Goal: Information Seeking & Learning: Learn about a topic

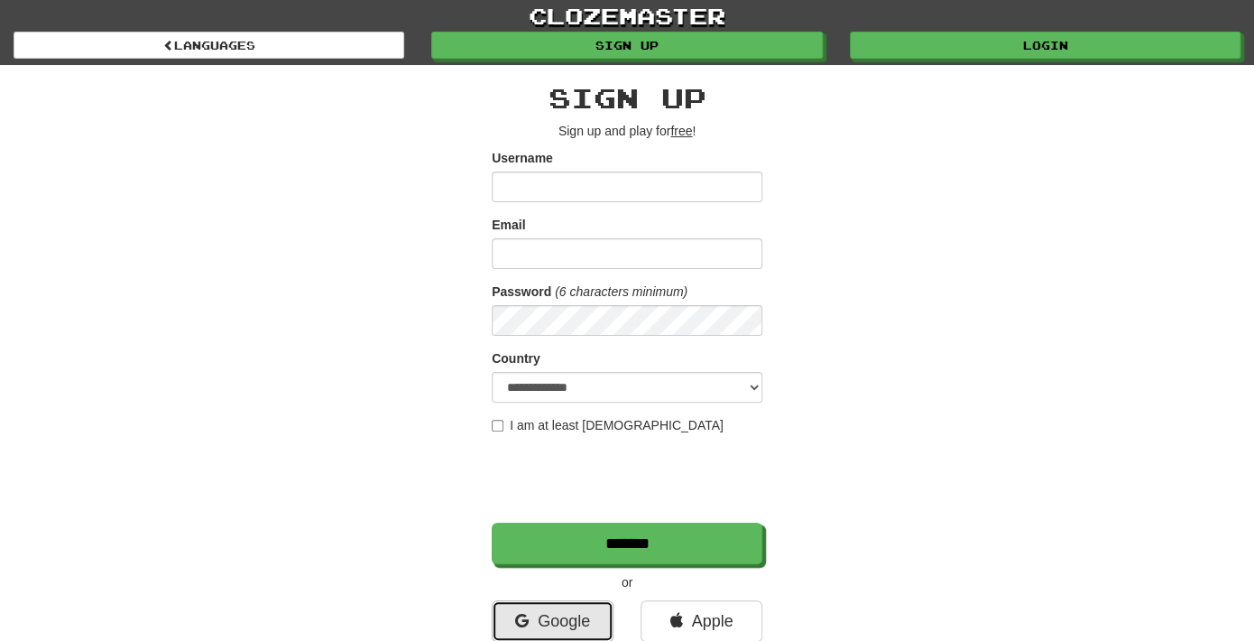
click at [556, 611] on link "Google" at bounding box center [553, 621] width 122 height 42
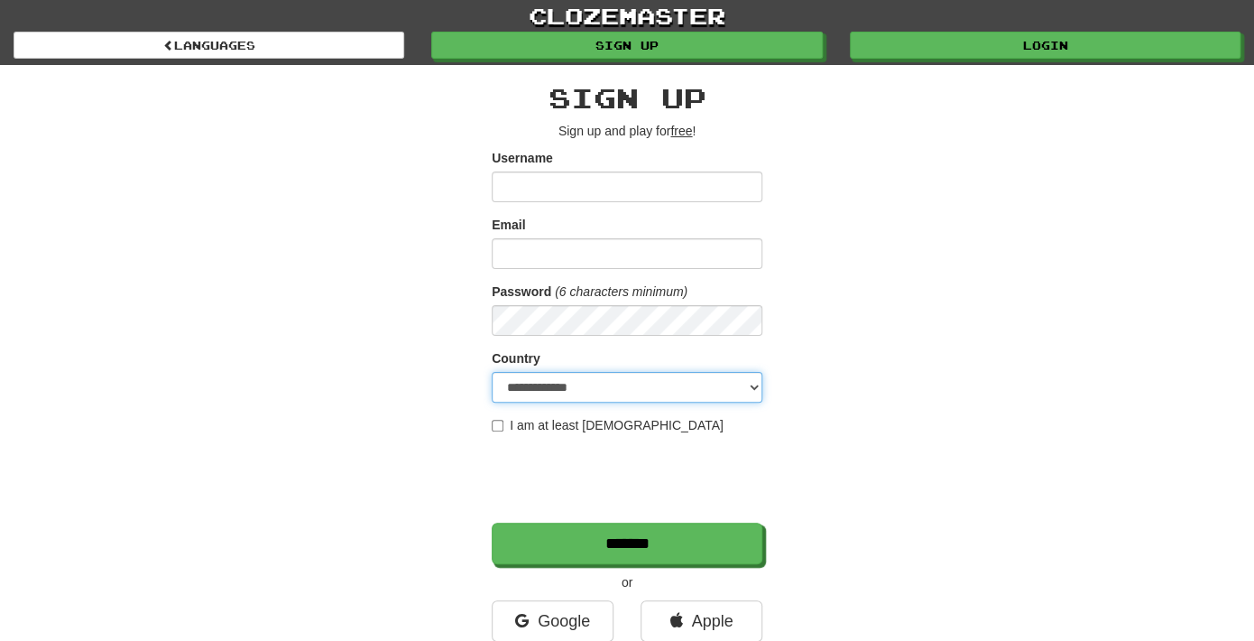
click at [758, 389] on select "**********" at bounding box center [627, 387] width 271 height 31
select select "**"
click at [492, 372] on select "**********" at bounding box center [627, 387] width 271 height 31
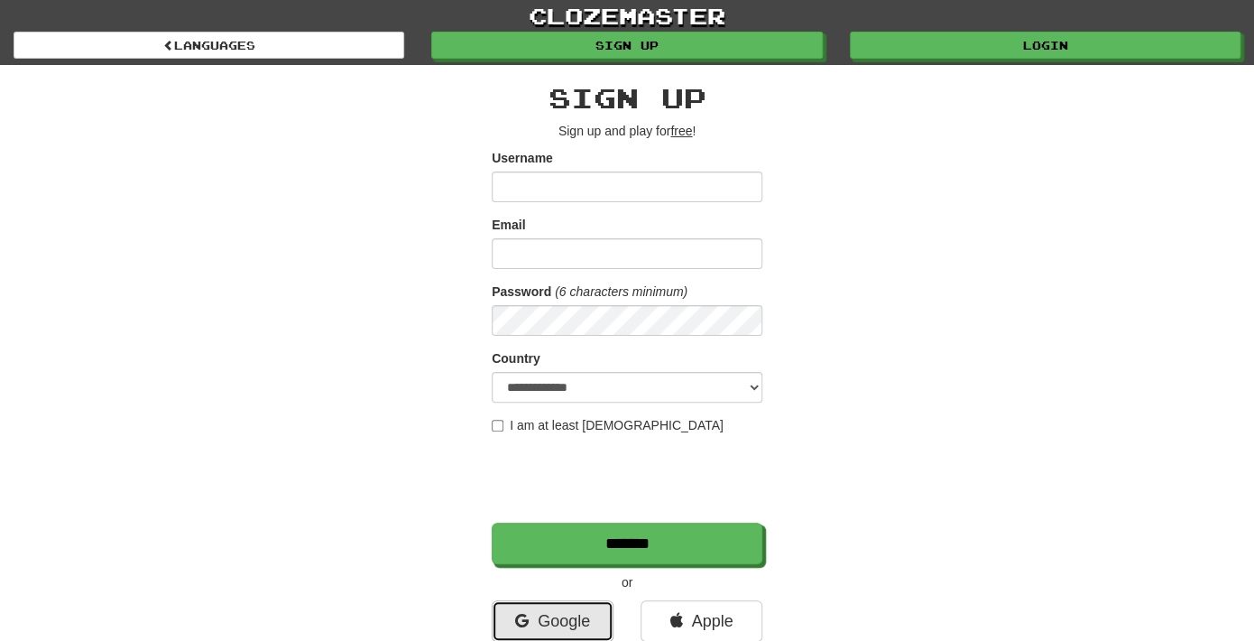
click at [588, 610] on link "Google" at bounding box center [553, 621] width 122 height 42
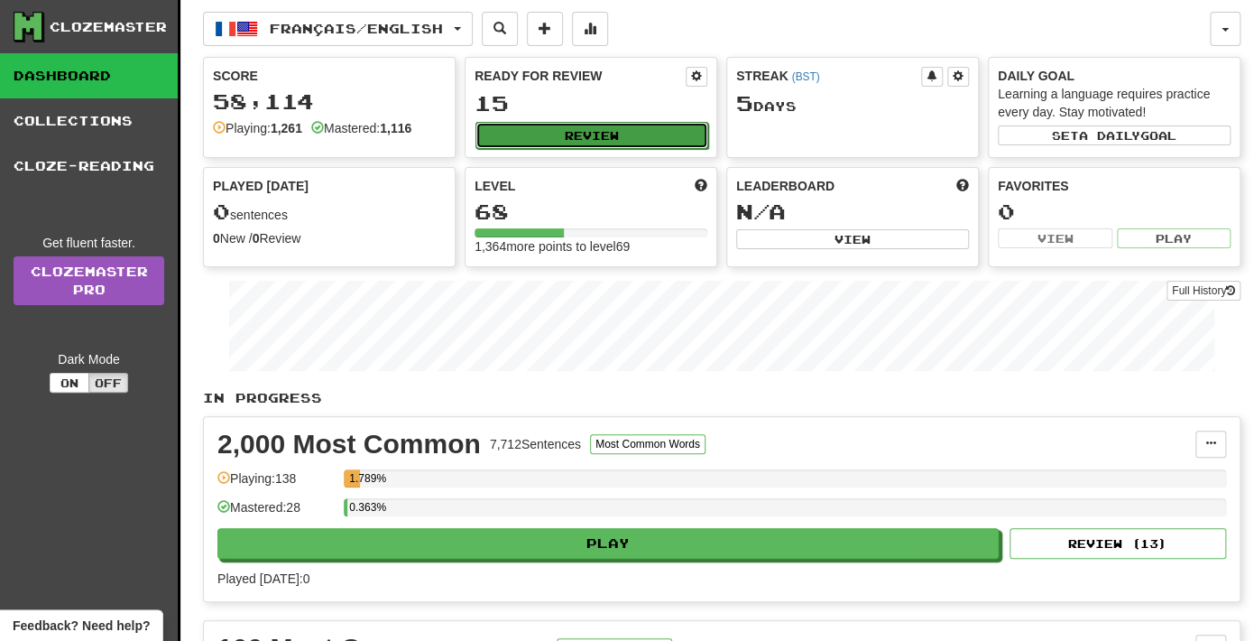
click at [638, 132] on button "Review" at bounding box center [591, 135] width 233 height 27
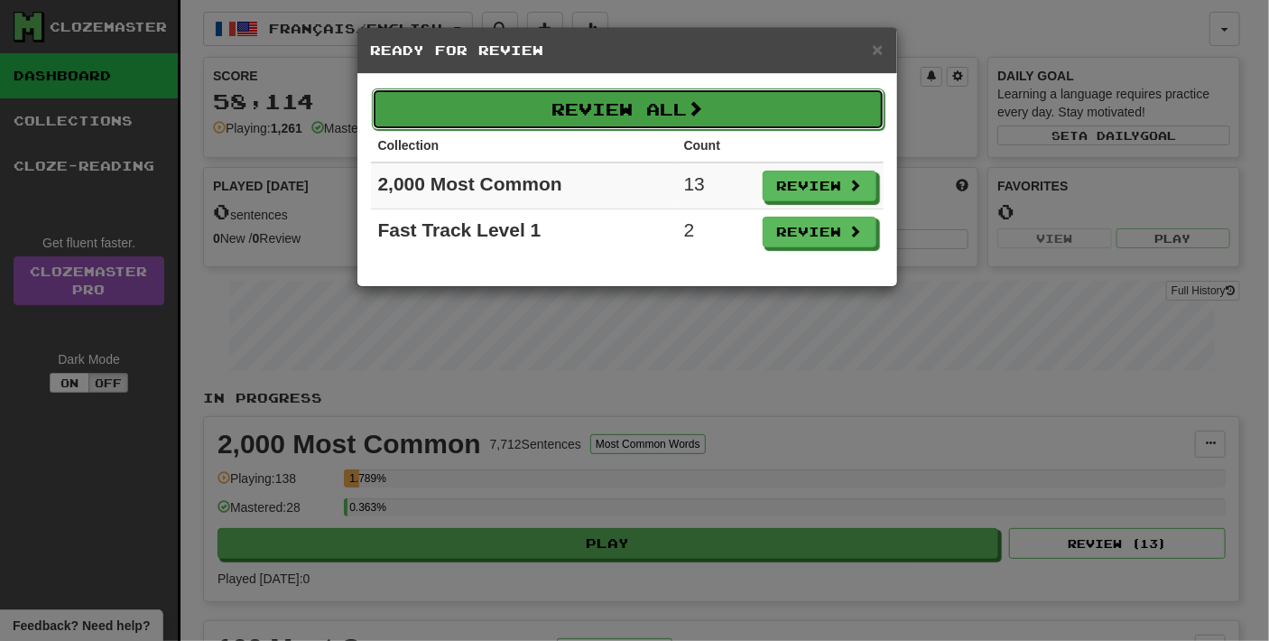
click at [681, 123] on button "Review All" at bounding box center [628, 109] width 512 height 42
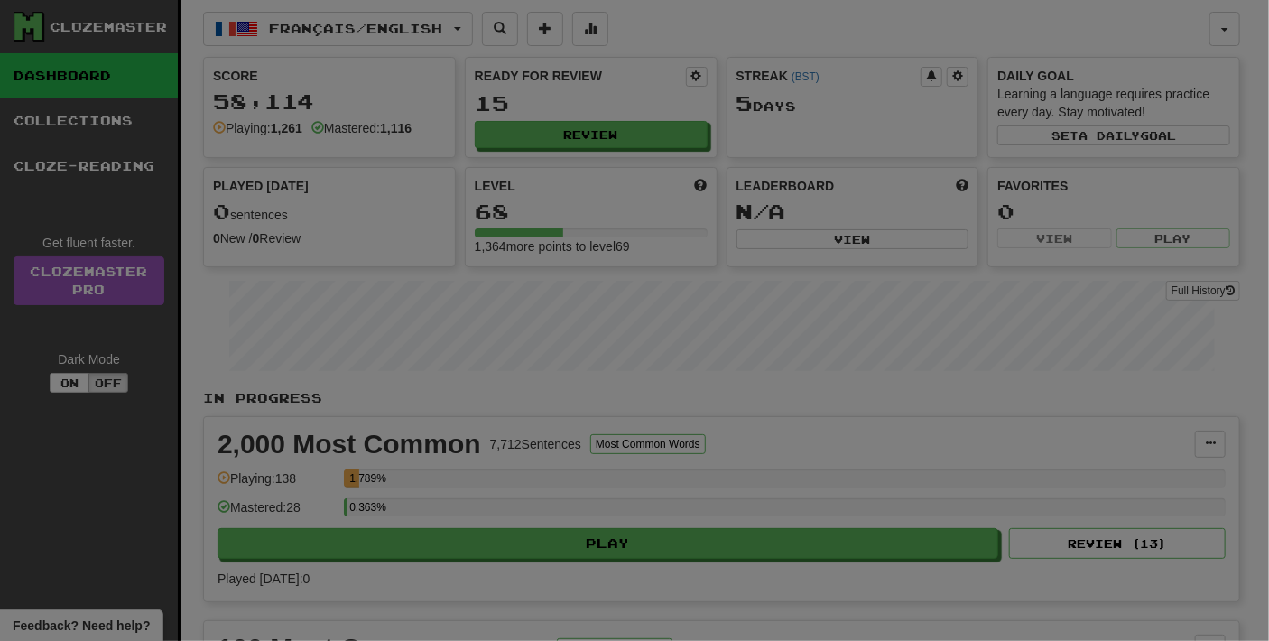
select select "**"
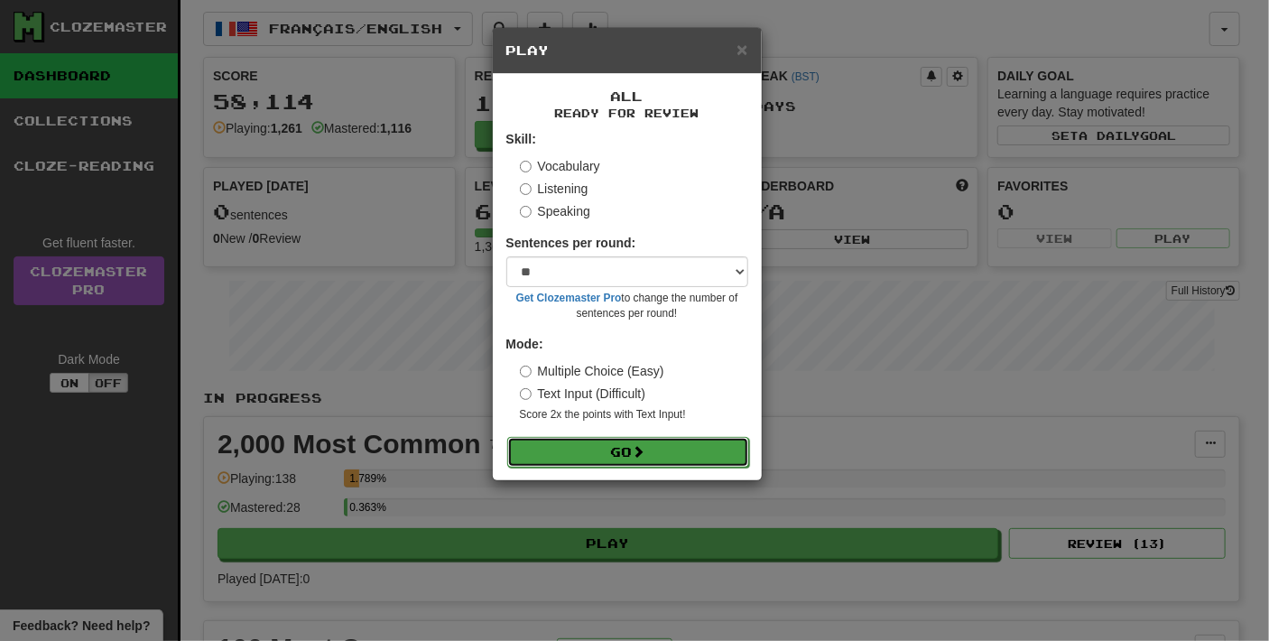
click at [624, 456] on button "Go" at bounding box center [628, 452] width 242 height 31
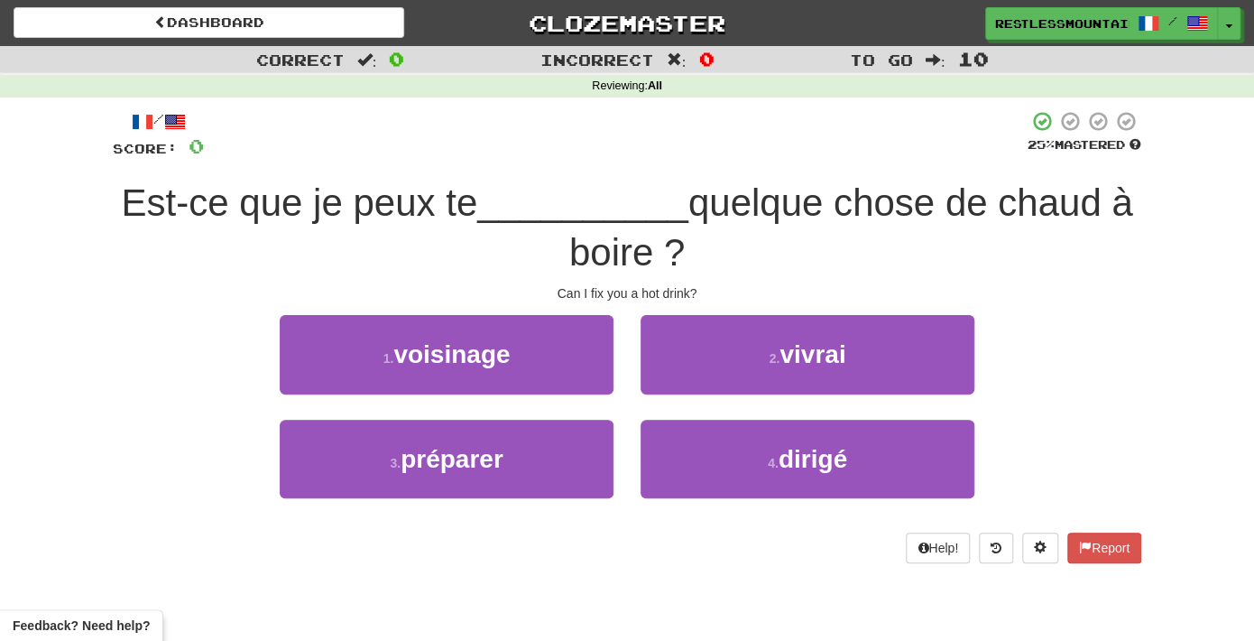
click at [73, 351] on div "Correct : 0 Incorrect : 0 To go : 10 Reviewing : All / Score: 0 25 % Mastered E…" at bounding box center [627, 317] width 1254 height 542
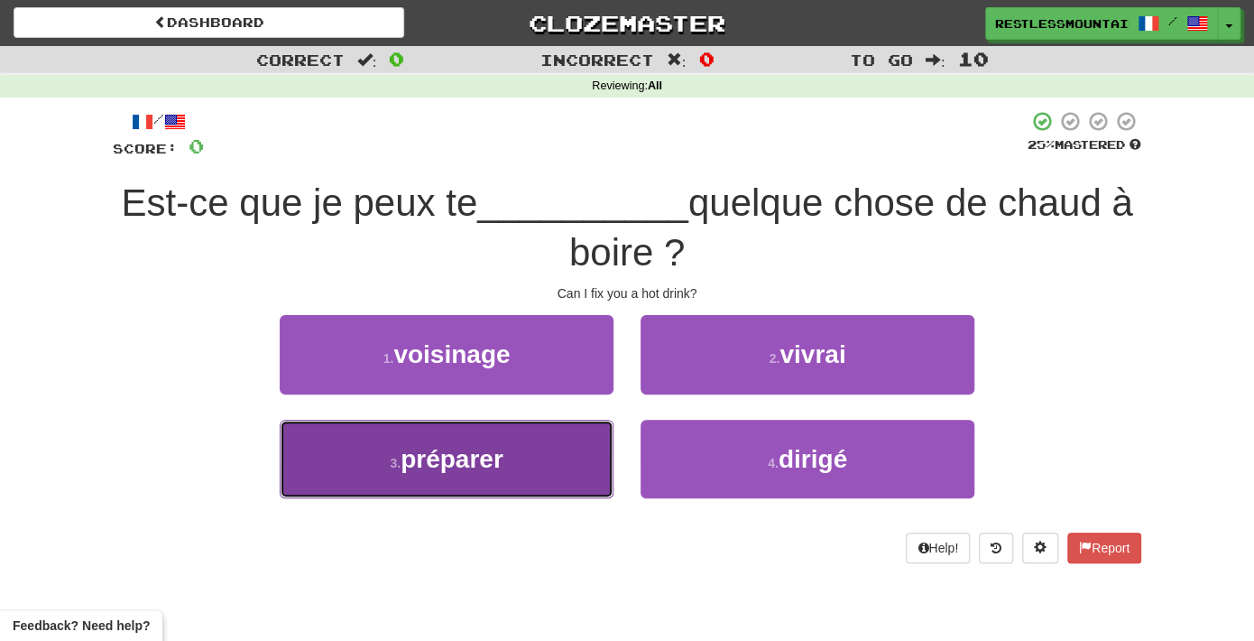
click at [528, 448] on button "3 . préparer" at bounding box center [447, 459] width 334 height 78
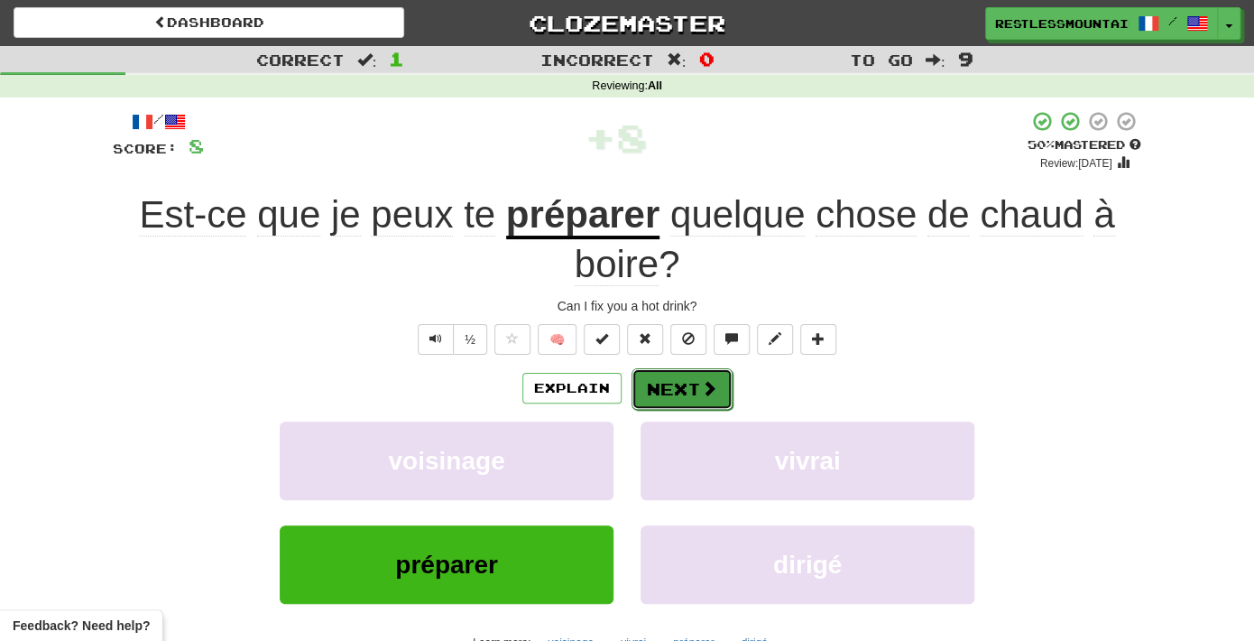
click at [703, 386] on span at bounding box center [709, 388] width 16 height 16
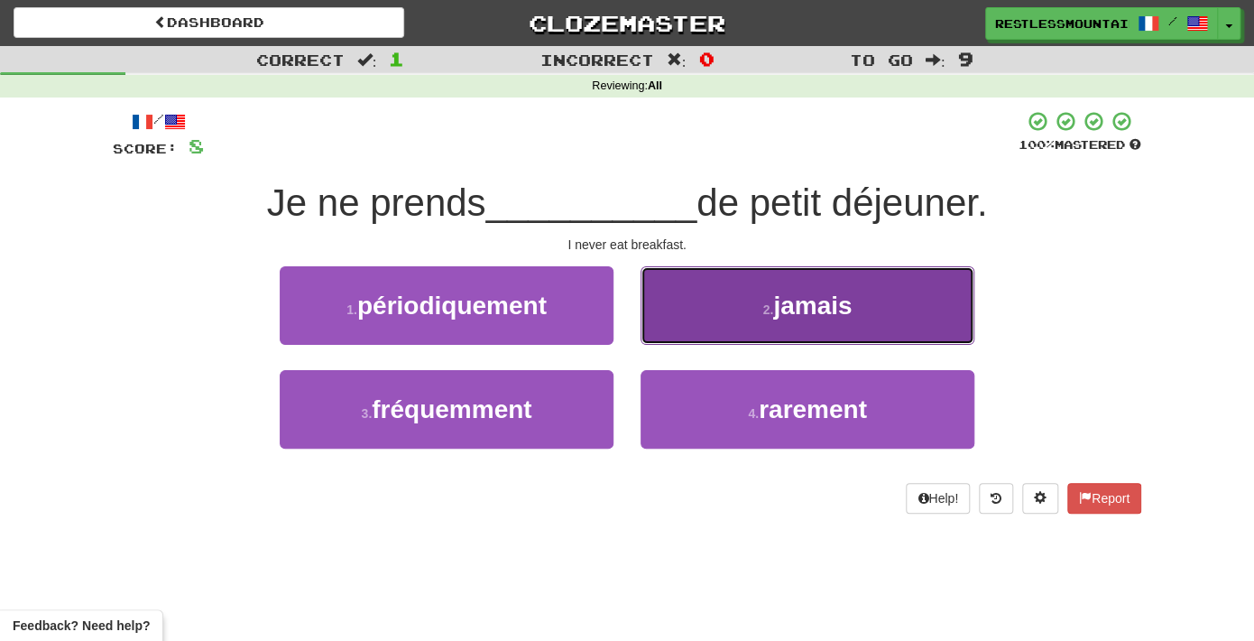
click at [812, 311] on span "jamais" at bounding box center [812, 305] width 78 height 28
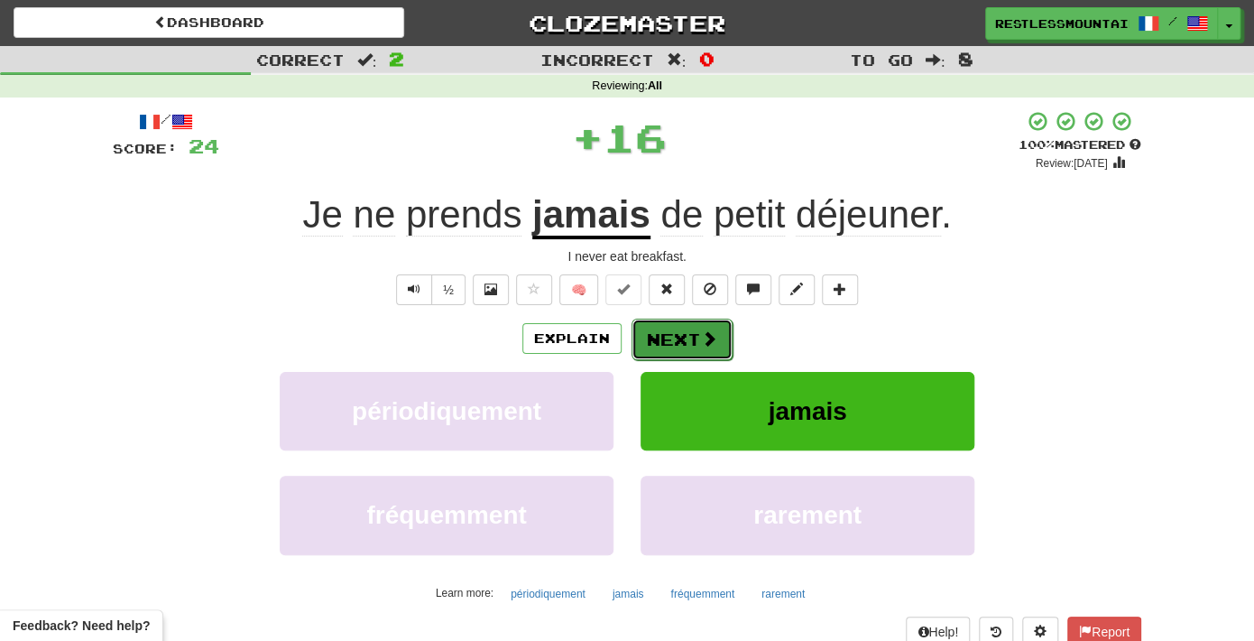
click at [691, 334] on button "Next" at bounding box center [682, 339] width 101 height 42
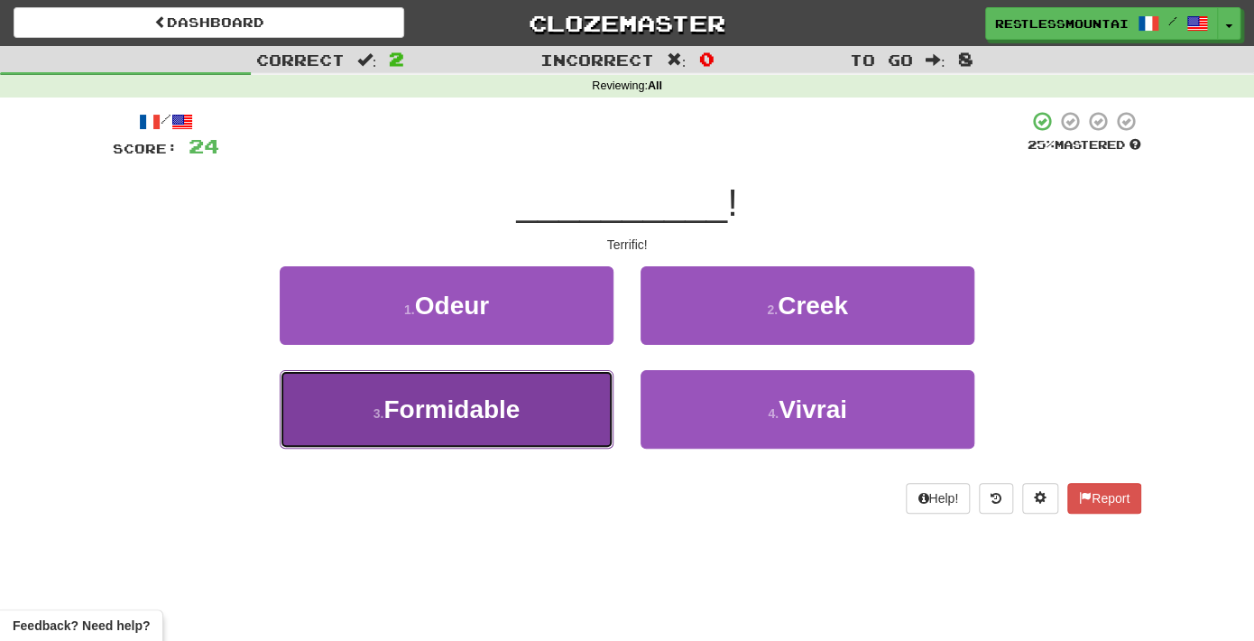
click at [579, 403] on button "3 . Formidable" at bounding box center [447, 409] width 334 height 78
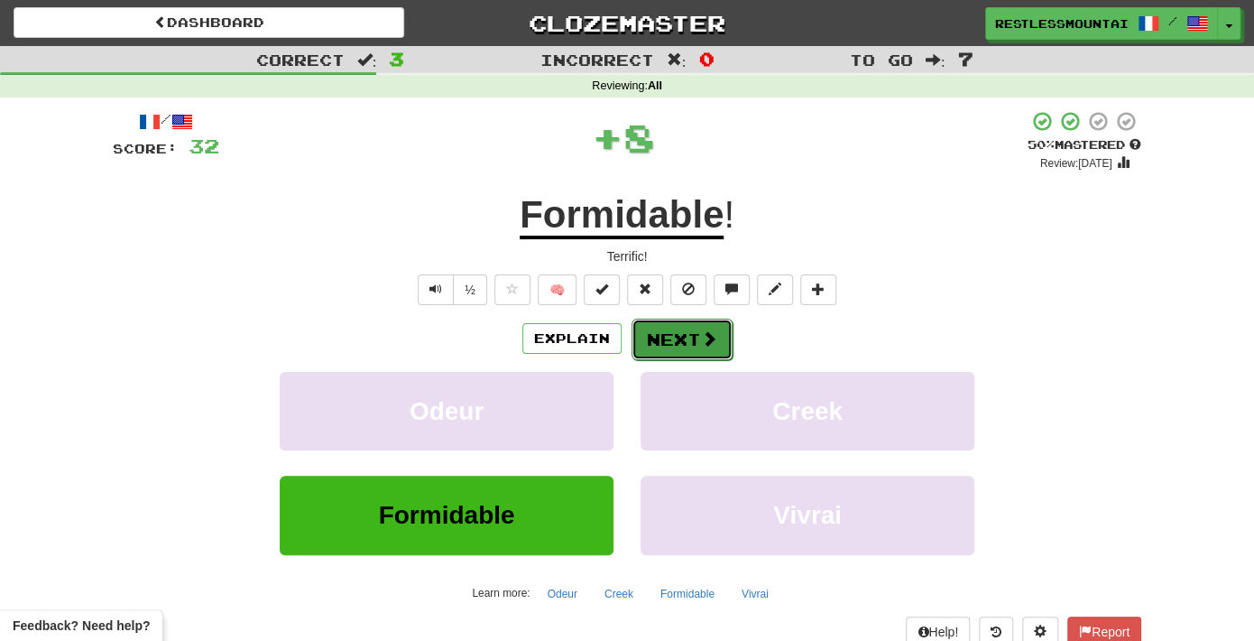
click at [725, 322] on button "Next" at bounding box center [682, 339] width 101 height 42
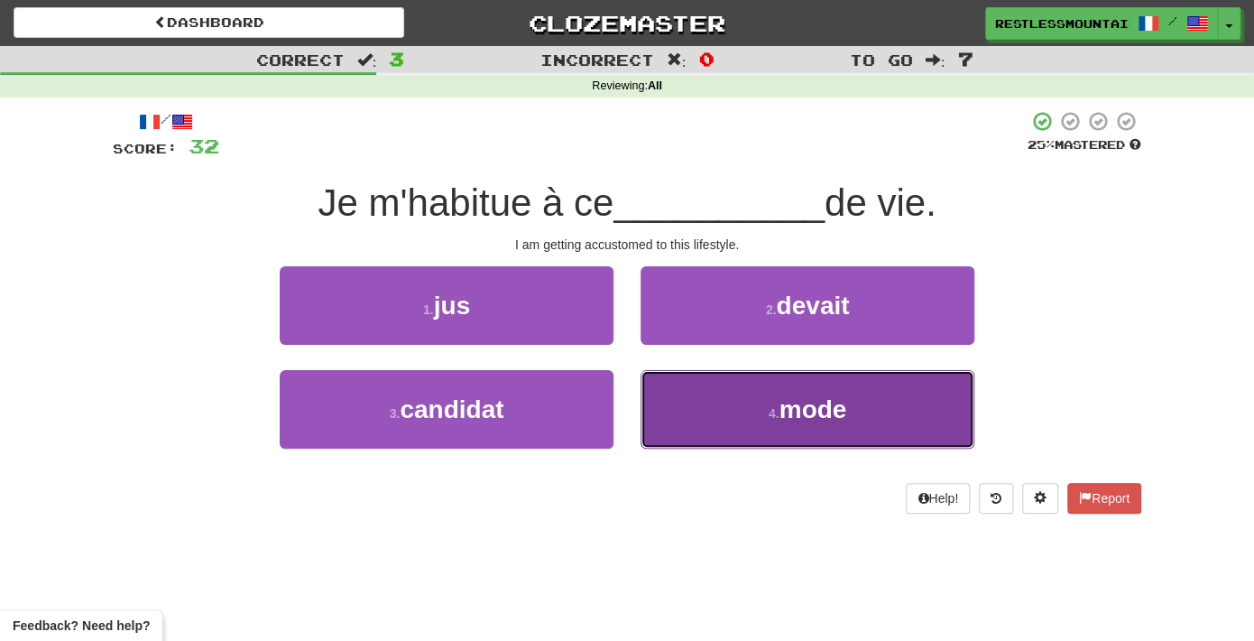
click at [791, 392] on button "4 . mode" at bounding box center [808, 409] width 334 height 78
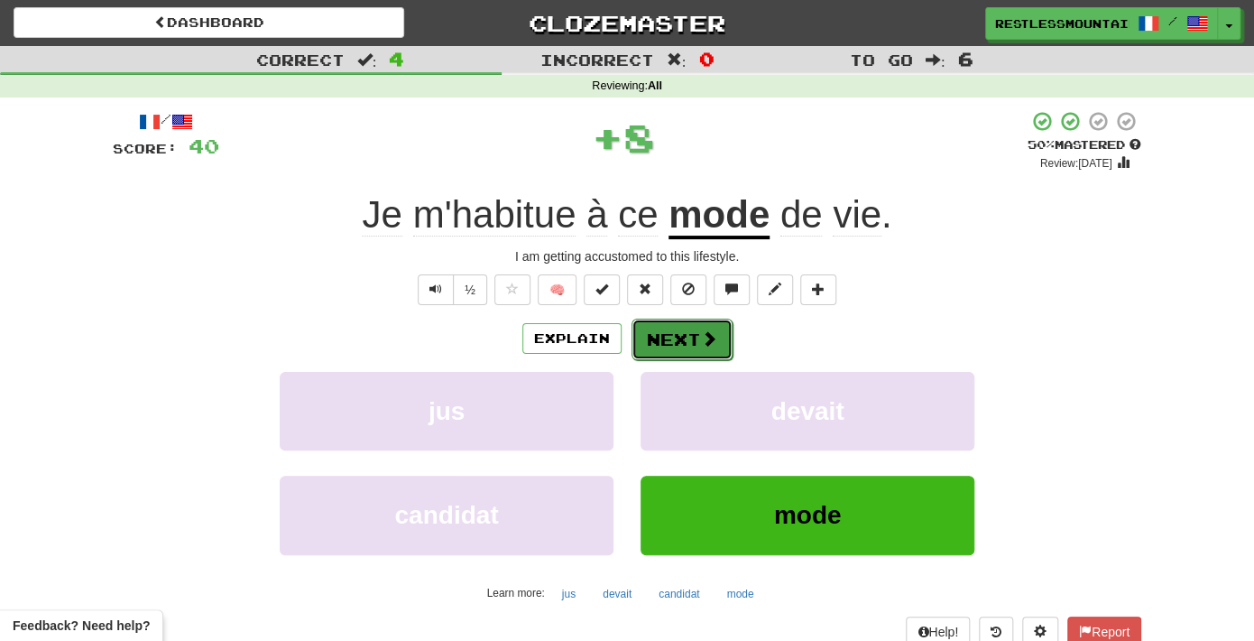
click at [708, 341] on span at bounding box center [709, 338] width 16 height 16
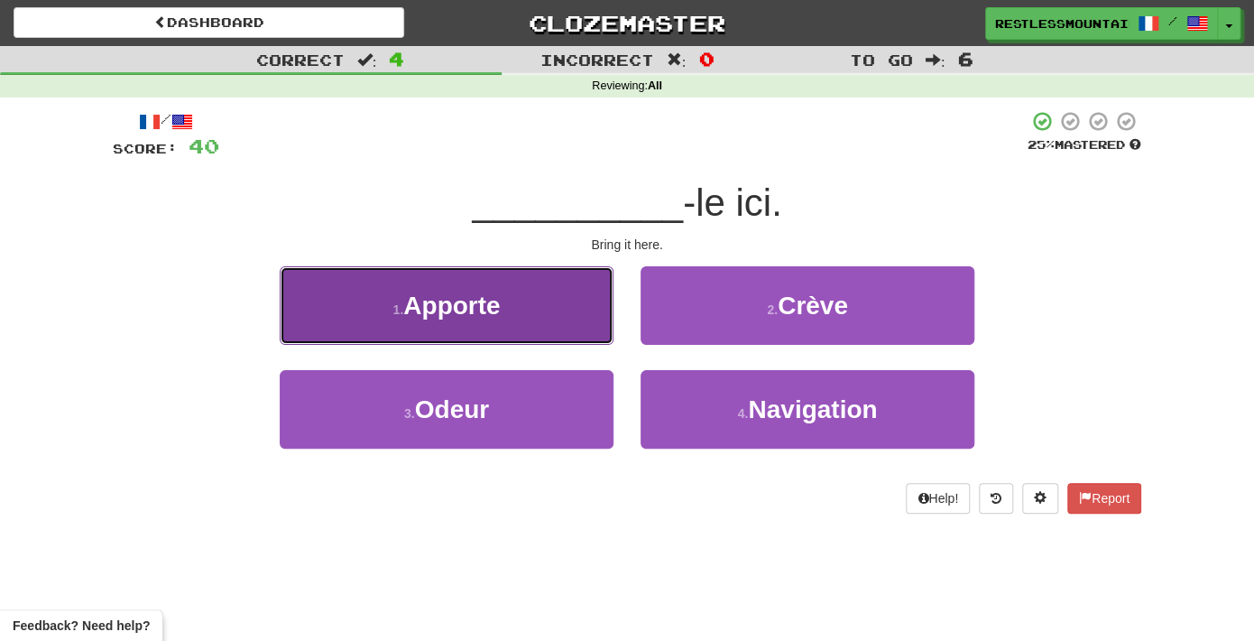
click at [569, 289] on button "1 . Apporte" at bounding box center [447, 305] width 334 height 78
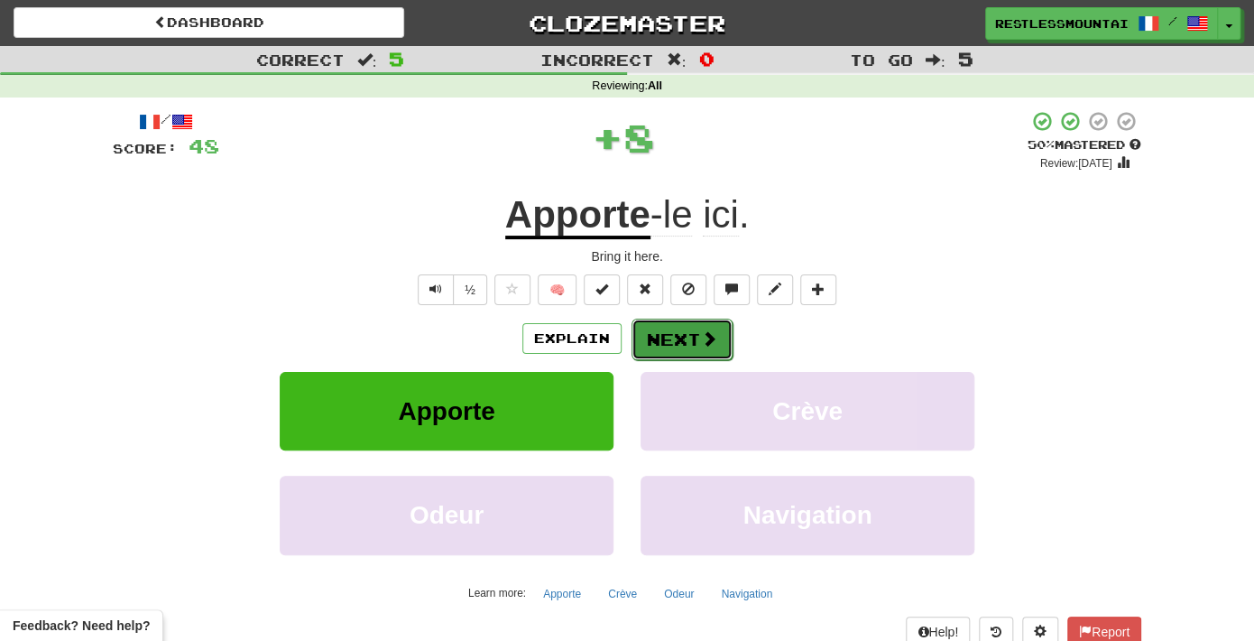
click at [670, 325] on button "Next" at bounding box center [682, 339] width 101 height 42
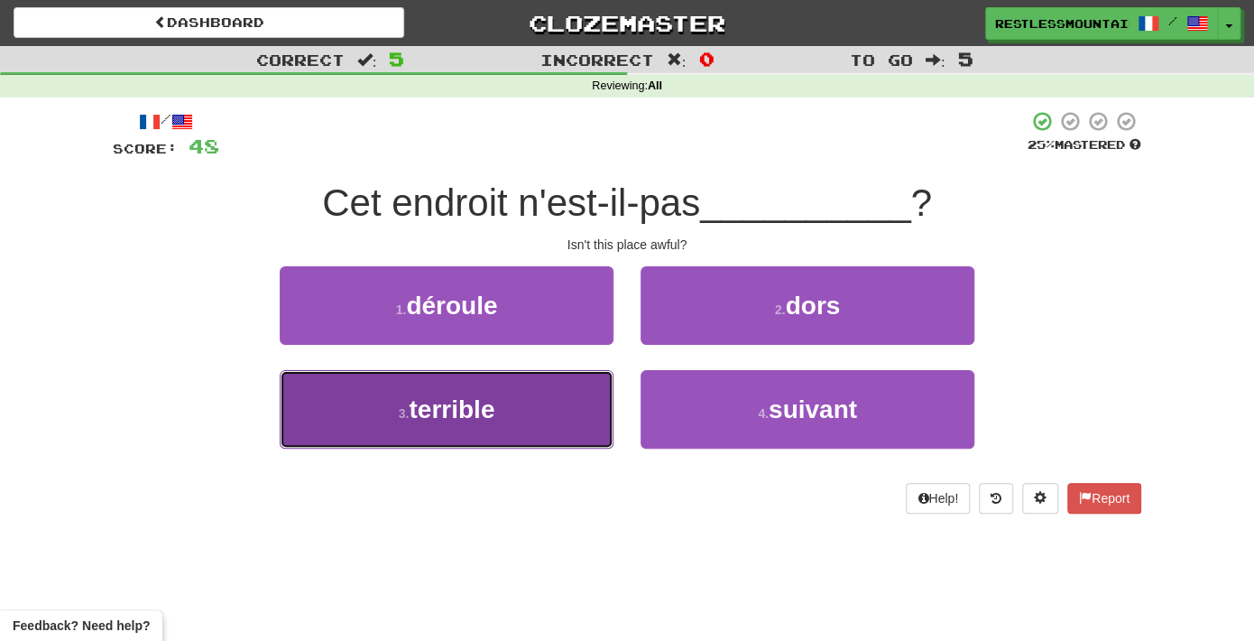
click at [545, 409] on button "3 . terrible" at bounding box center [447, 409] width 334 height 78
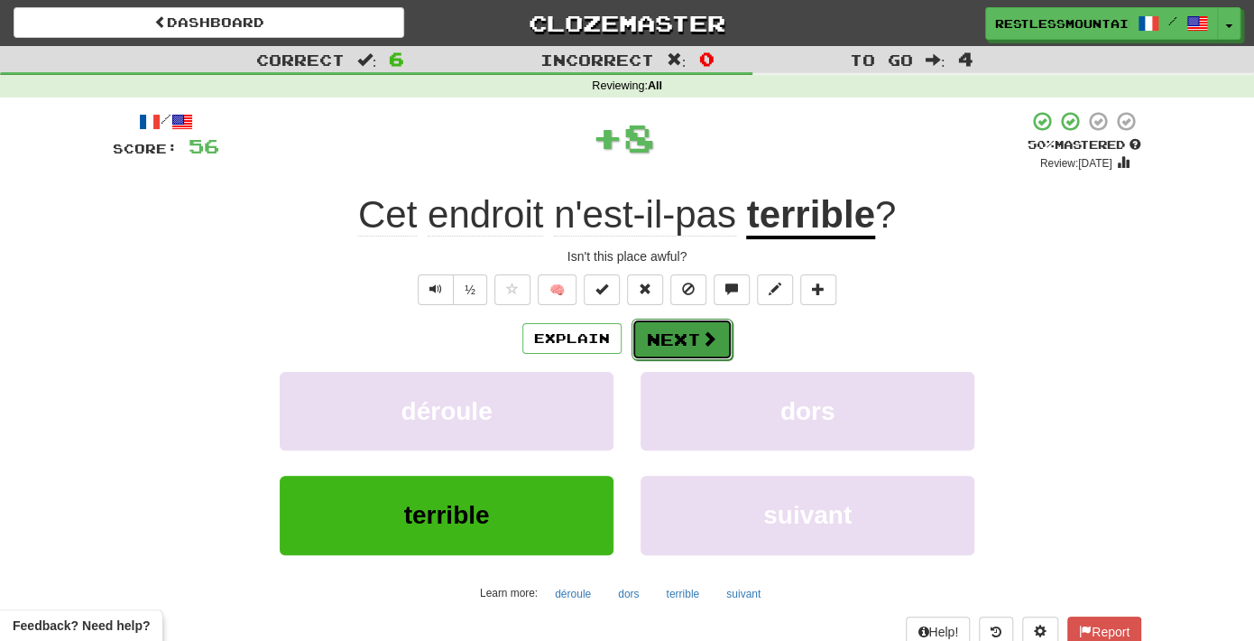
click at [704, 320] on button "Next" at bounding box center [682, 339] width 101 height 42
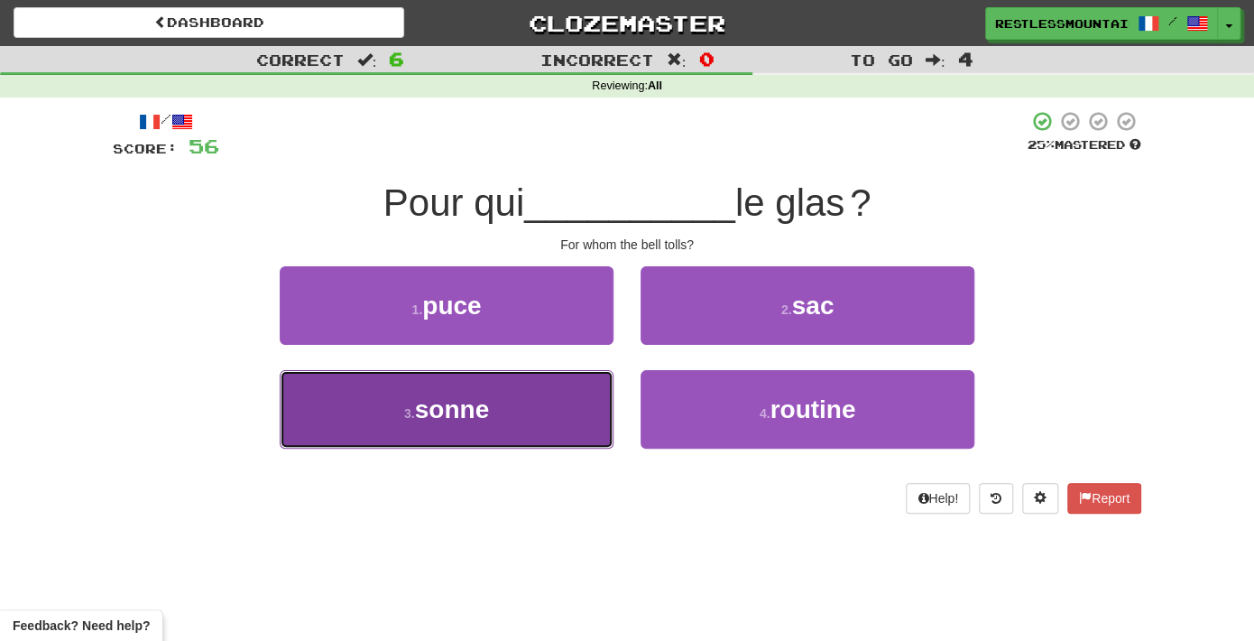
click at [588, 408] on button "3 . sonne" at bounding box center [447, 409] width 334 height 78
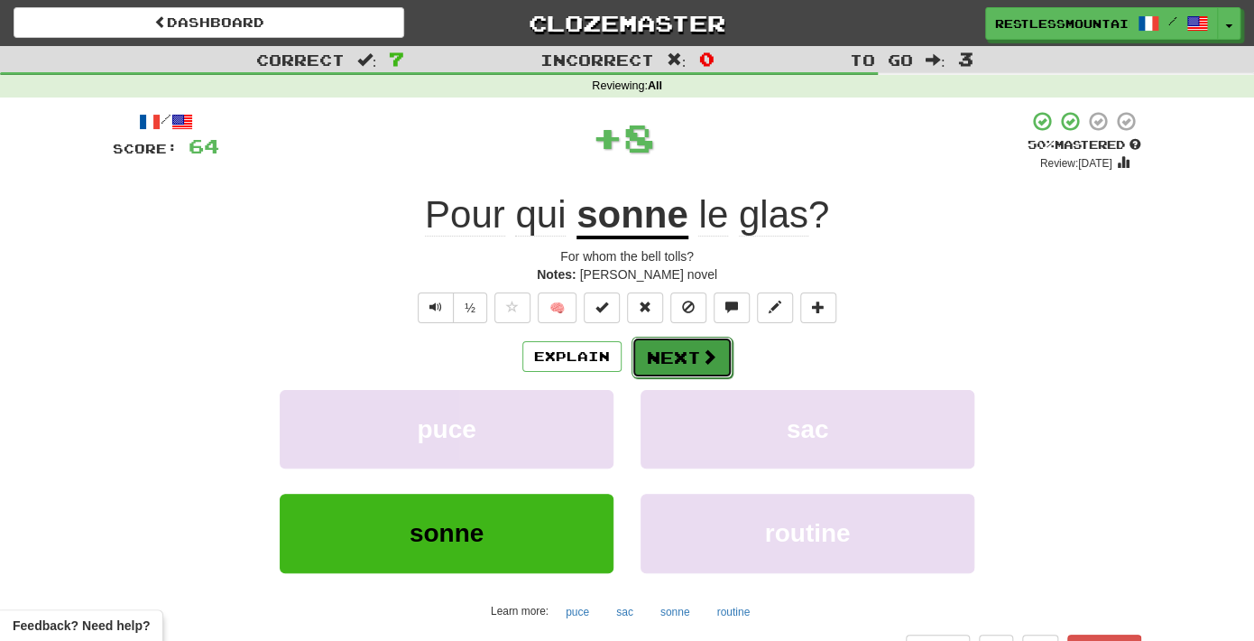
click at [677, 358] on button "Next" at bounding box center [682, 358] width 101 height 42
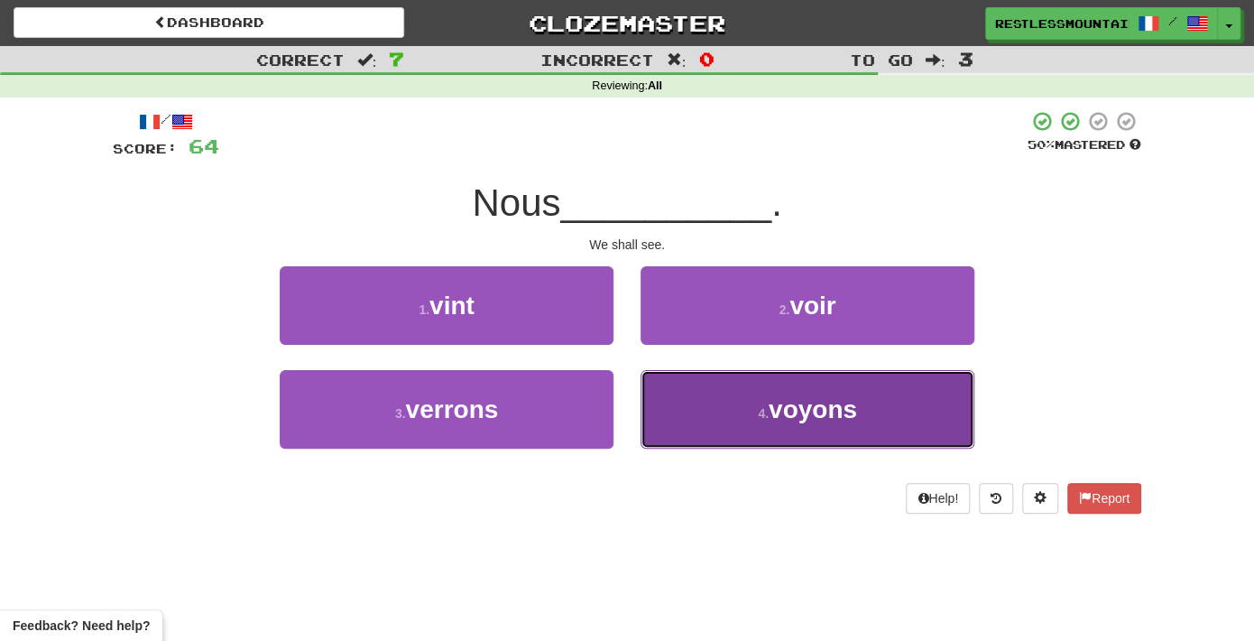
click at [693, 425] on button "4 . voyons" at bounding box center [808, 409] width 334 height 78
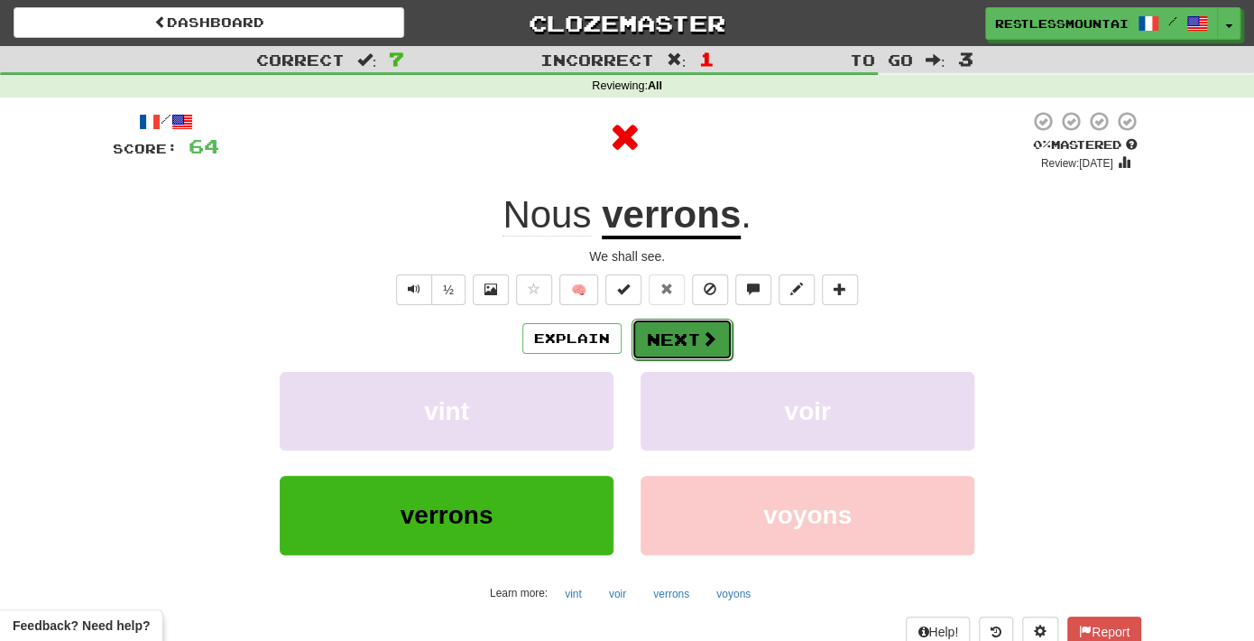
click at [700, 347] on button "Next" at bounding box center [682, 339] width 101 height 42
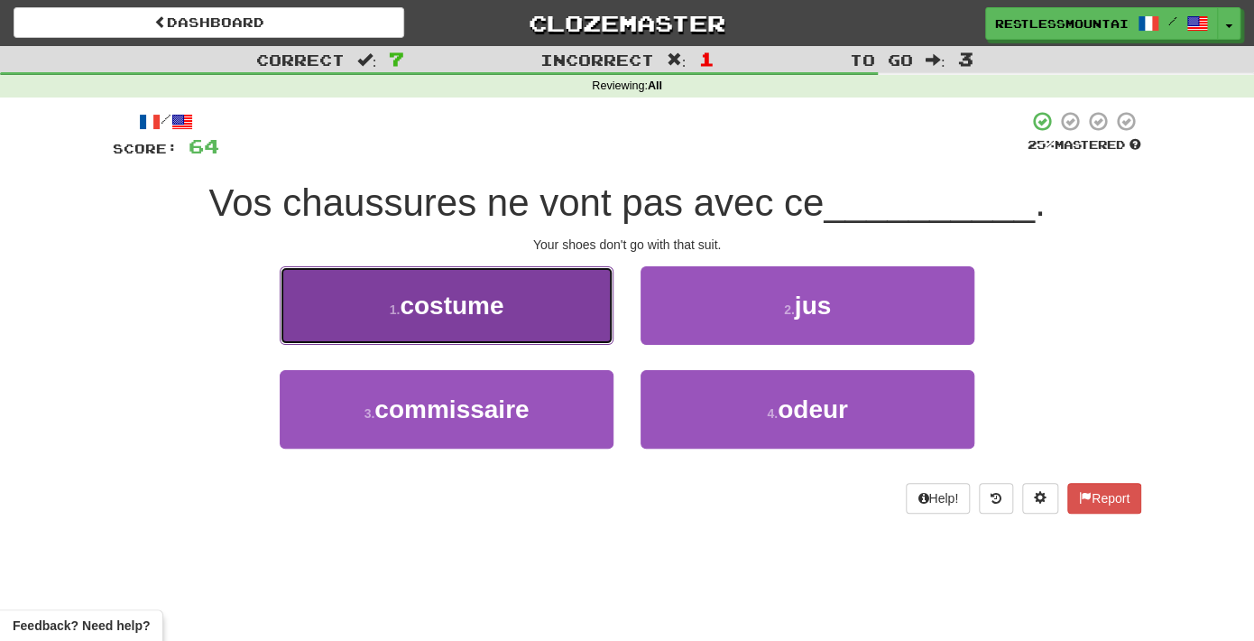
click at [545, 314] on button "1 . costume" at bounding box center [447, 305] width 334 height 78
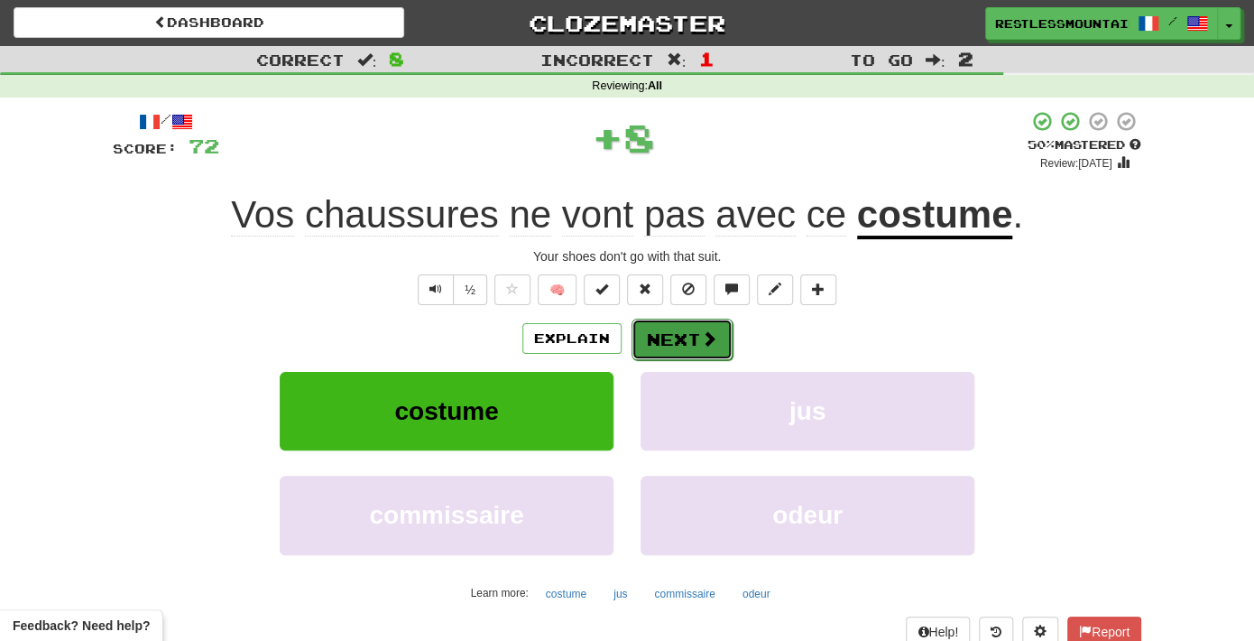
click at [713, 346] on span at bounding box center [709, 338] width 16 height 16
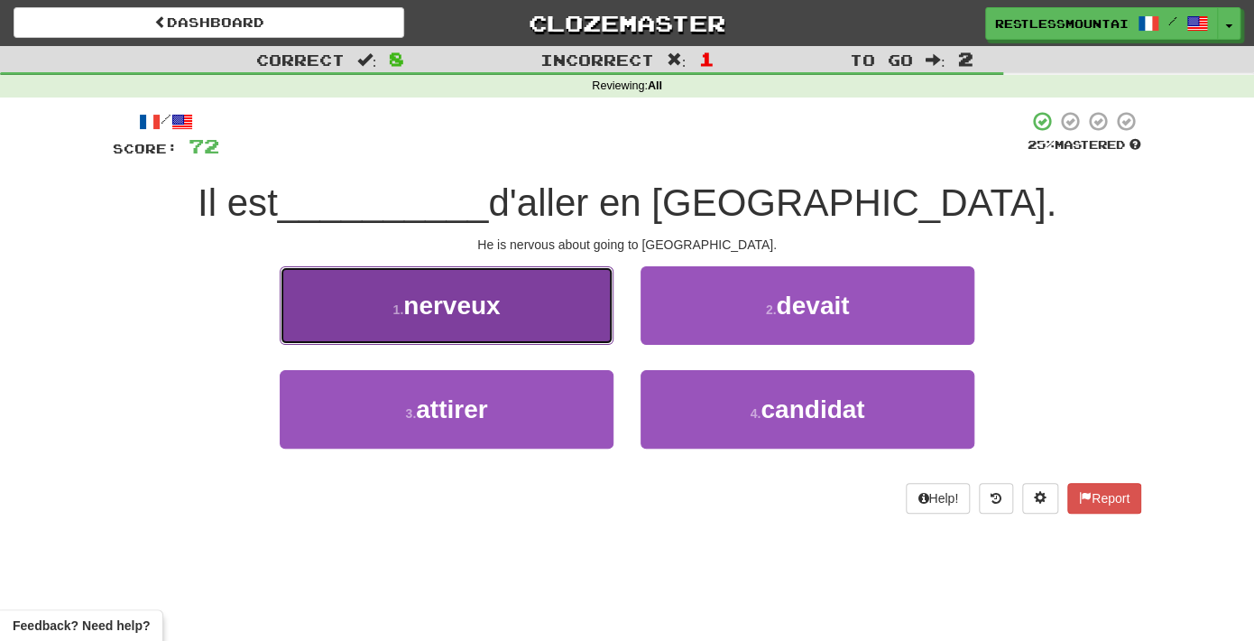
click at [571, 323] on button "1 . nerveux" at bounding box center [447, 305] width 334 height 78
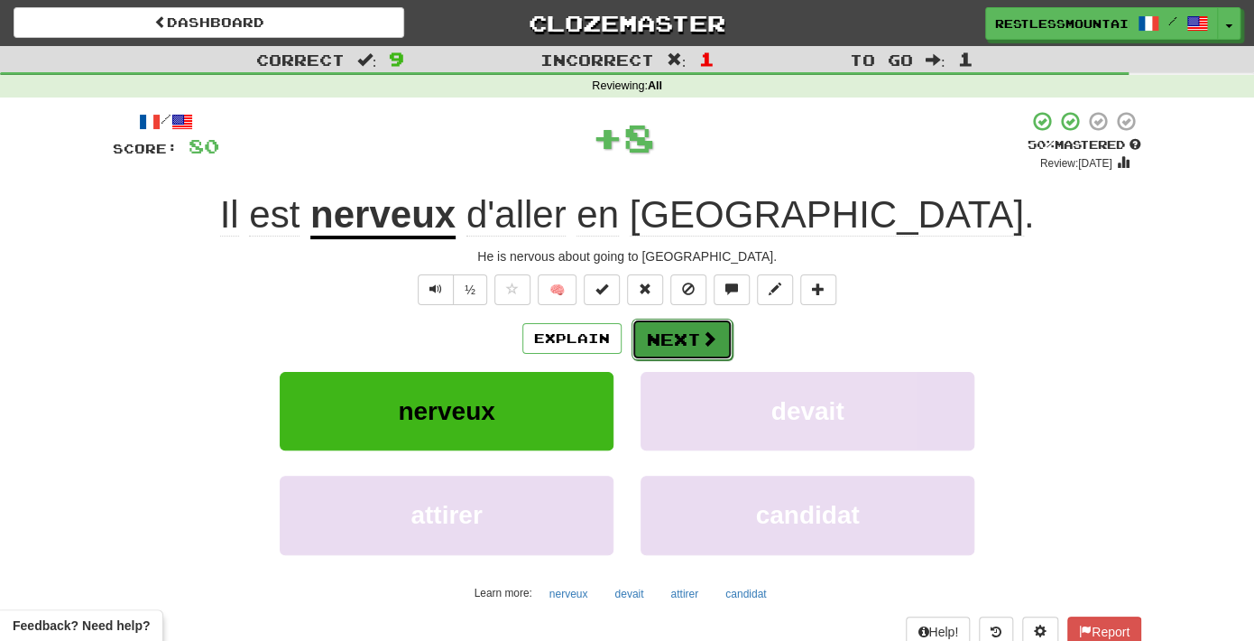
click at [682, 331] on button "Next" at bounding box center [682, 339] width 101 height 42
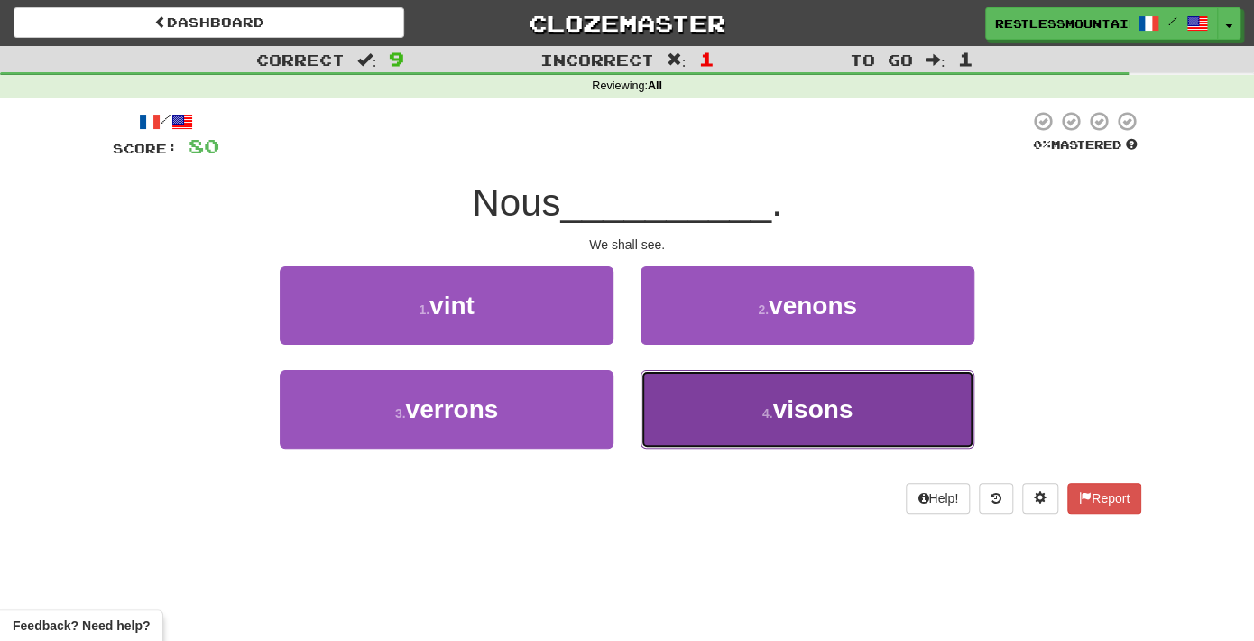
drag, startPoint x: 704, startPoint y: 405, endPoint x: 740, endPoint y: 400, distance: 36.5
click at [740, 400] on button "4 . visons" at bounding box center [808, 409] width 334 height 78
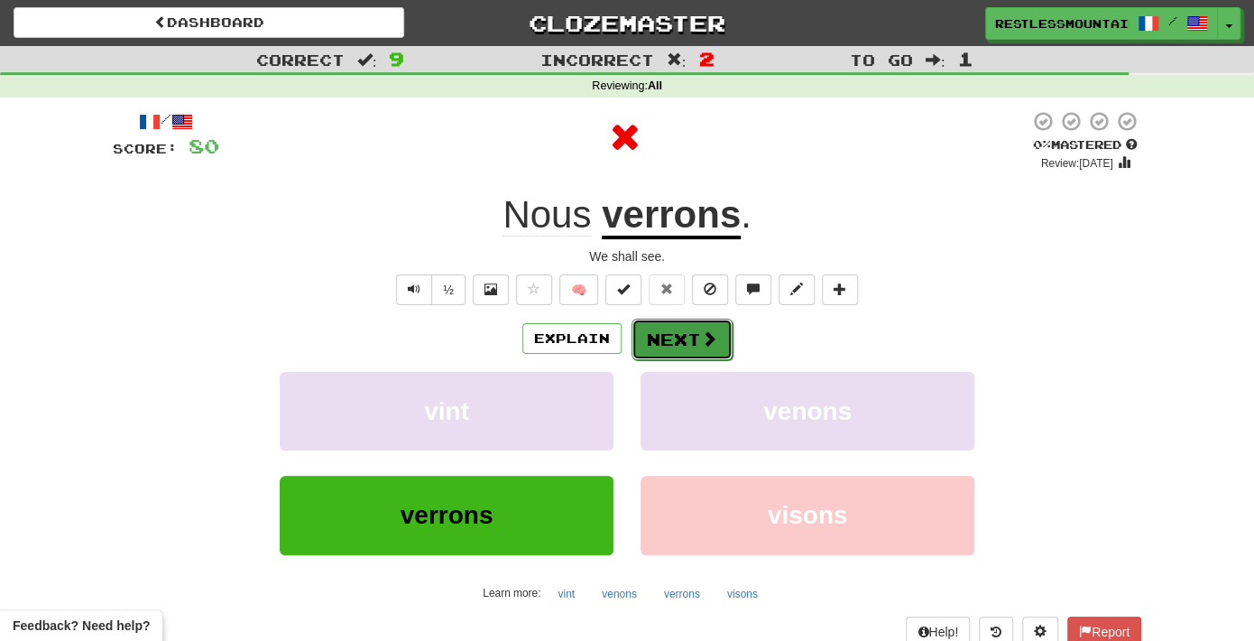
click at [671, 337] on button "Next" at bounding box center [682, 339] width 101 height 42
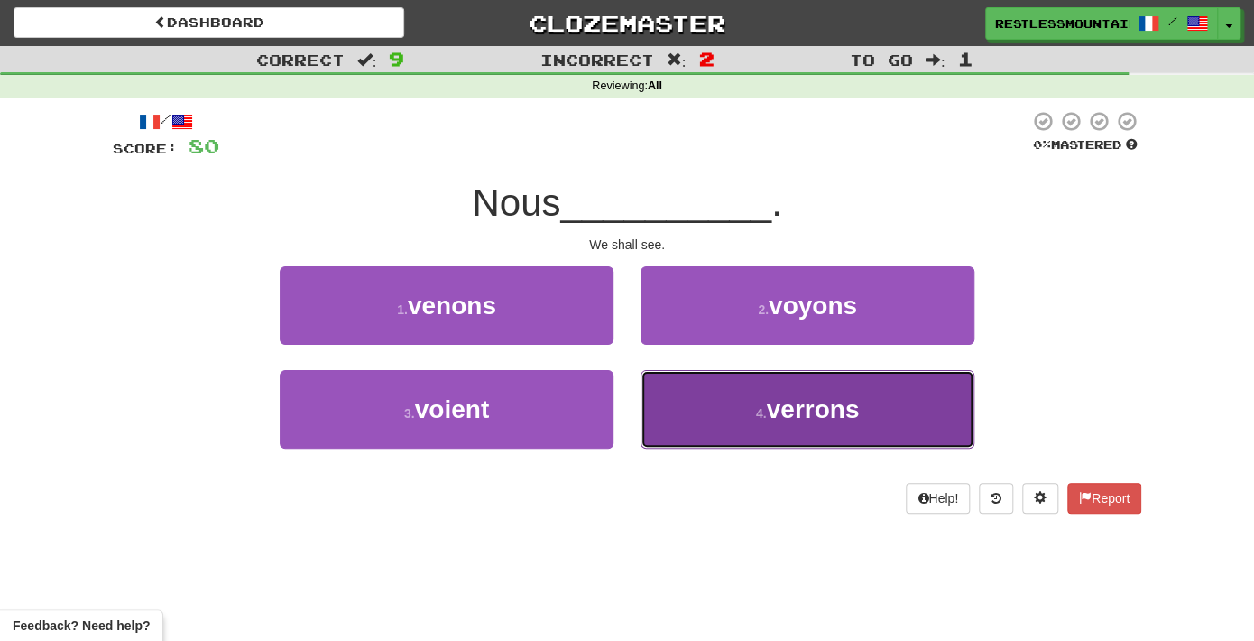
click at [725, 418] on button "4 . verrons" at bounding box center [808, 409] width 334 height 78
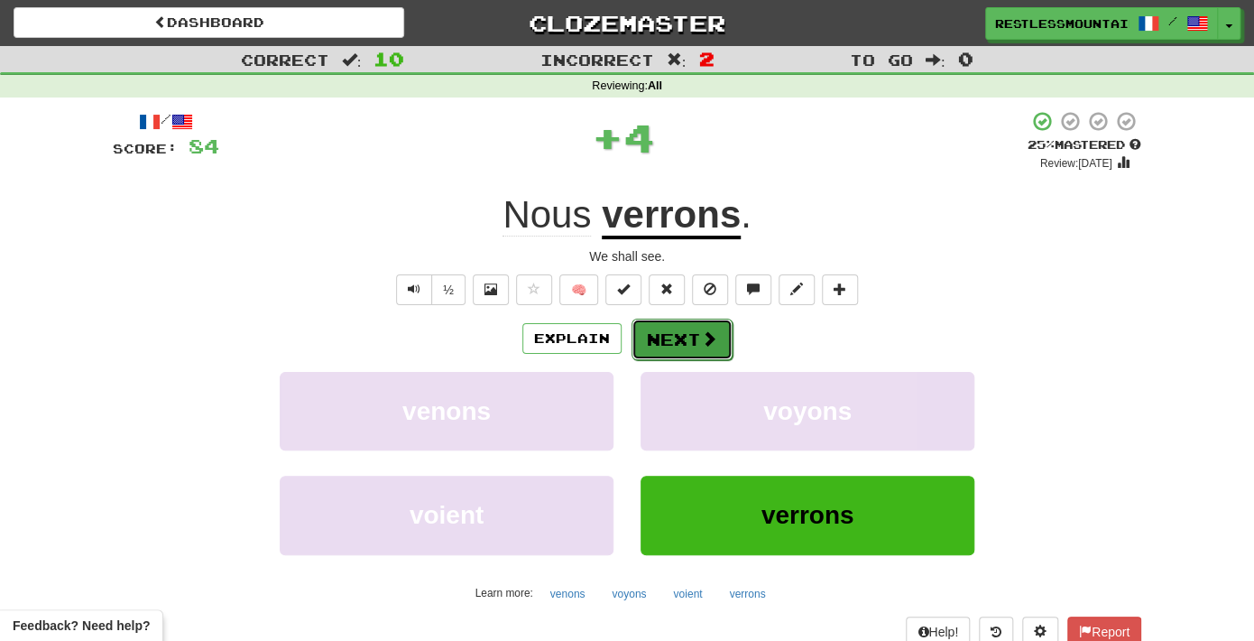
click at [695, 328] on button "Next" at bounding box center [682, 339] width 101 height 42
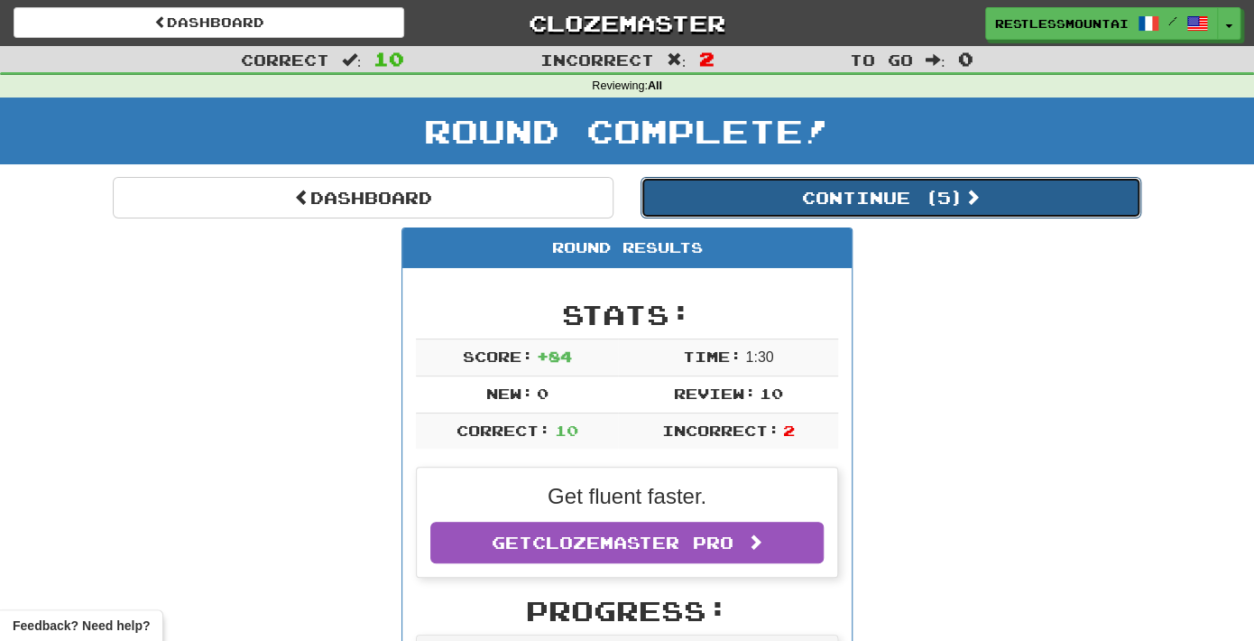
click at [869, 207] on button "Continue ( 5 )" at bounding box center [891, 198] width 501 height 42
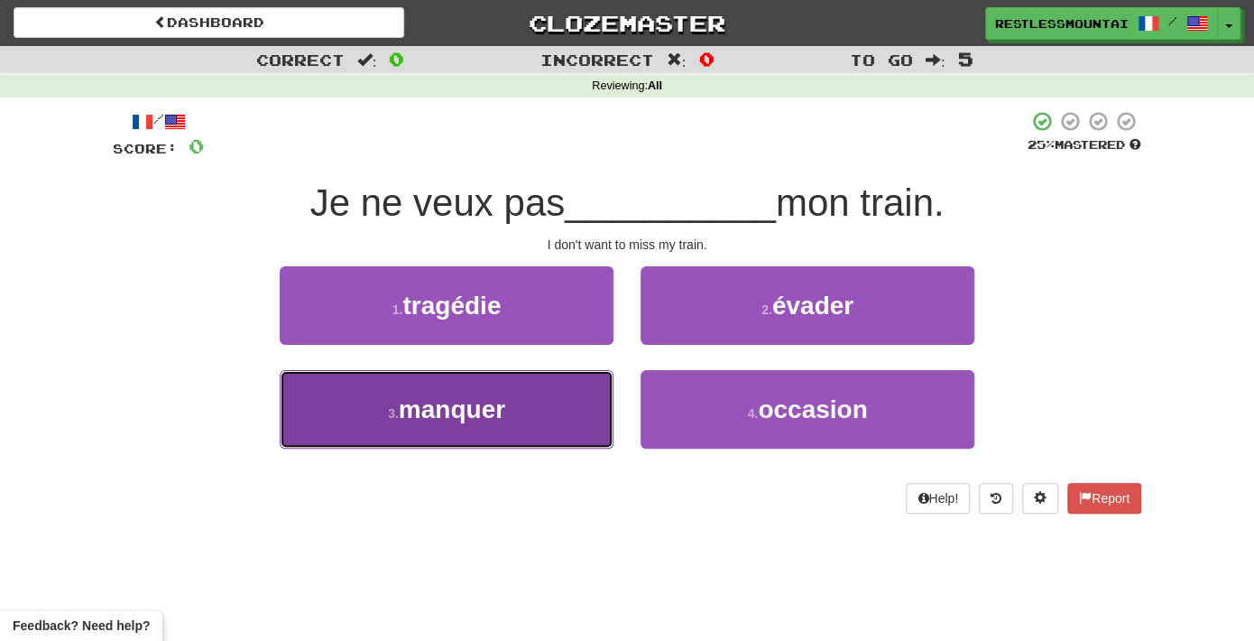
click at [568, 384] on button "3 . manquer" at bounding box center [447, 409] width 334 height 78
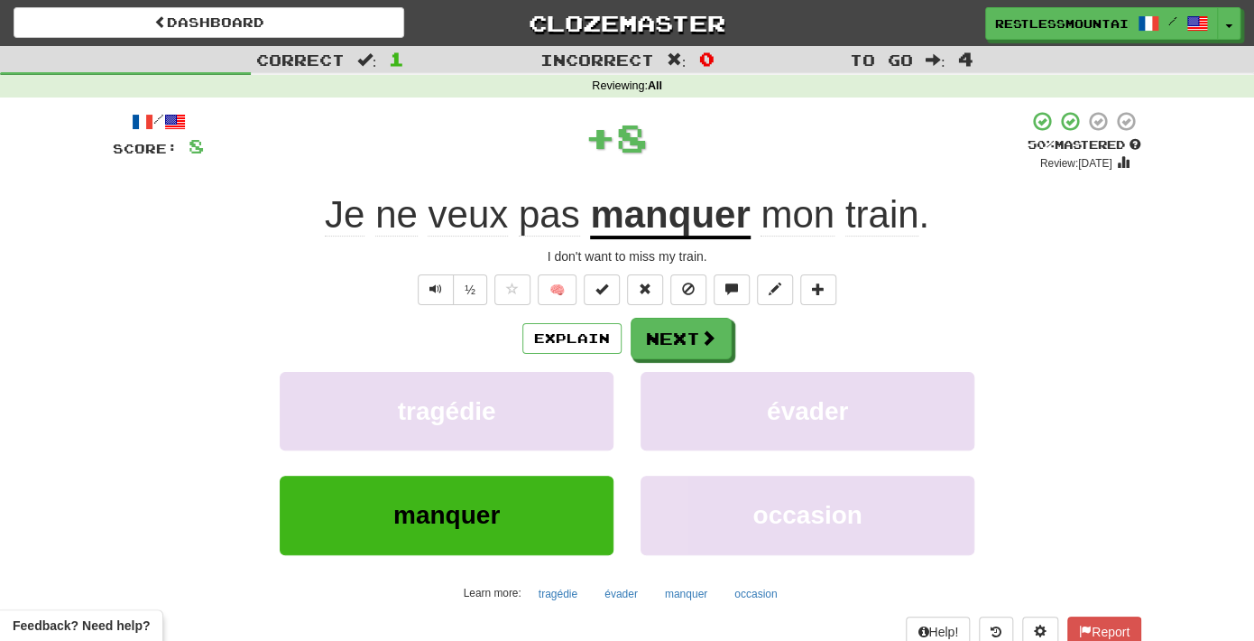
click at [715, 307] on div "/ Score: 8 + 8 50 % Mastered Review: 2025-08-28 Je ne veux pas manquer mon trai…" at bounding box center [627, 393] width 1029 height 566
click at [705, 325] on button "Next" at bounding box center [682, 339] width 101 height 42
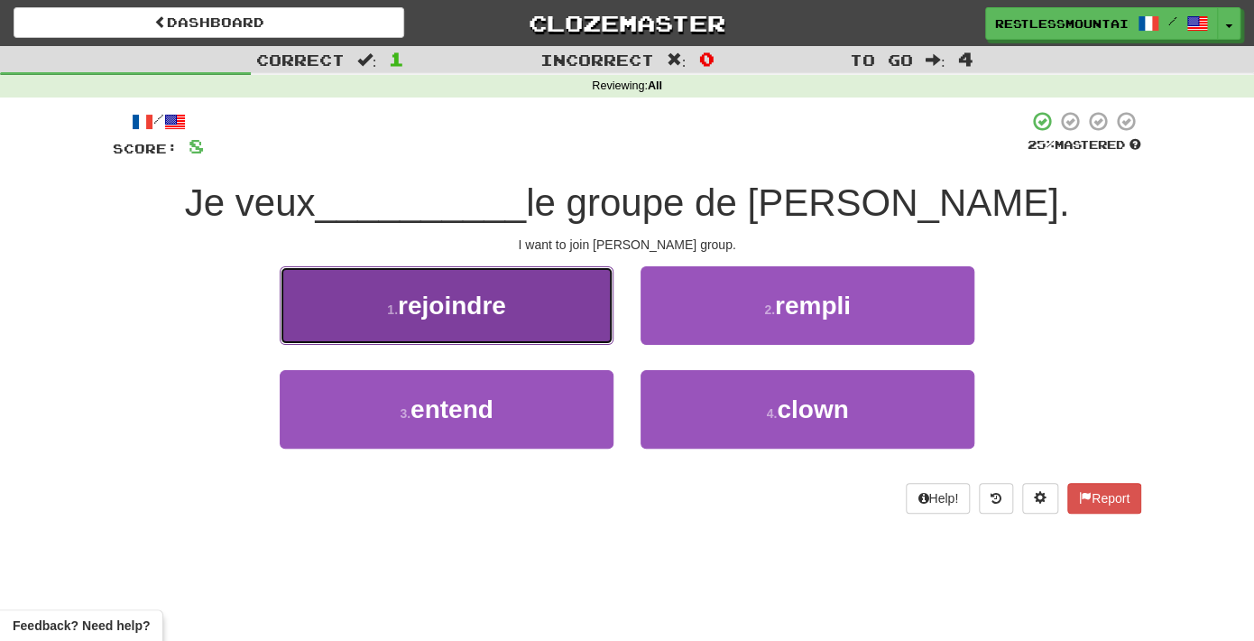
click at [551, 321] on button "1 . rejoindre" at bounding box center [447, 305] width 334 height 78
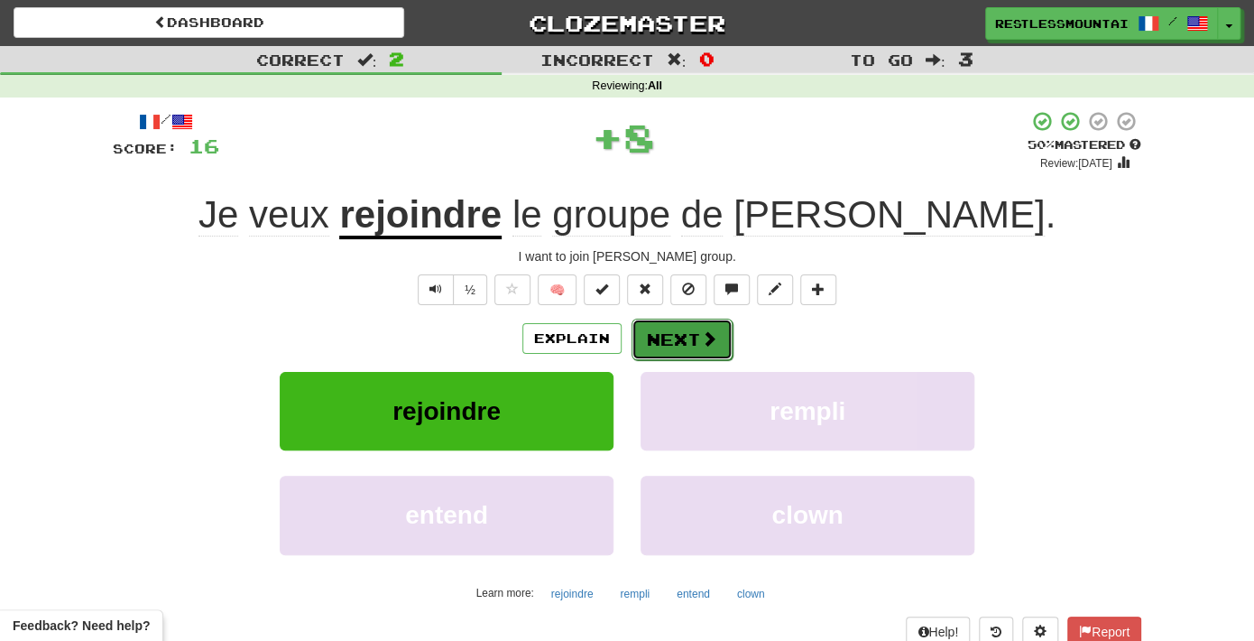
click at [664, 347] on button "Next" at bounding box center [682, 339] width 101 height 42
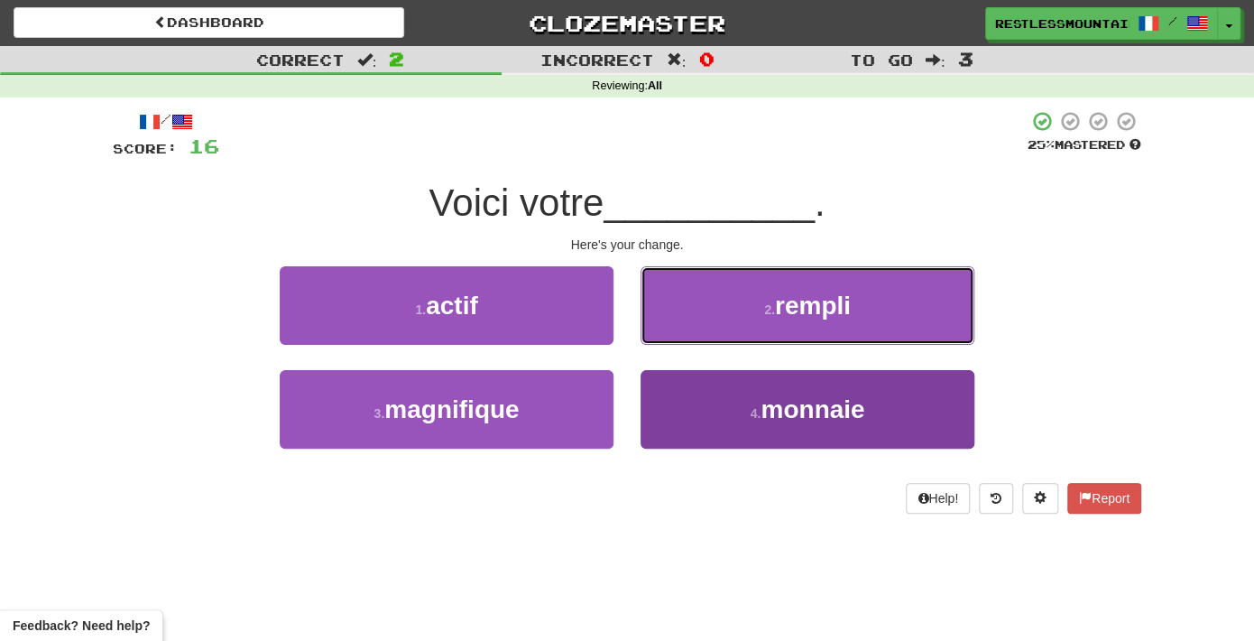
drag, startPoint x: 787, startPoint y: 327, endPoint x: 795, endPoint y: 419, distance: 92.4
click at [795, 419] on div "1 . actif 2 . rempli 3 . magnifique 4 . monnaie" at bounding box center [627, 370] width 1056 height 208
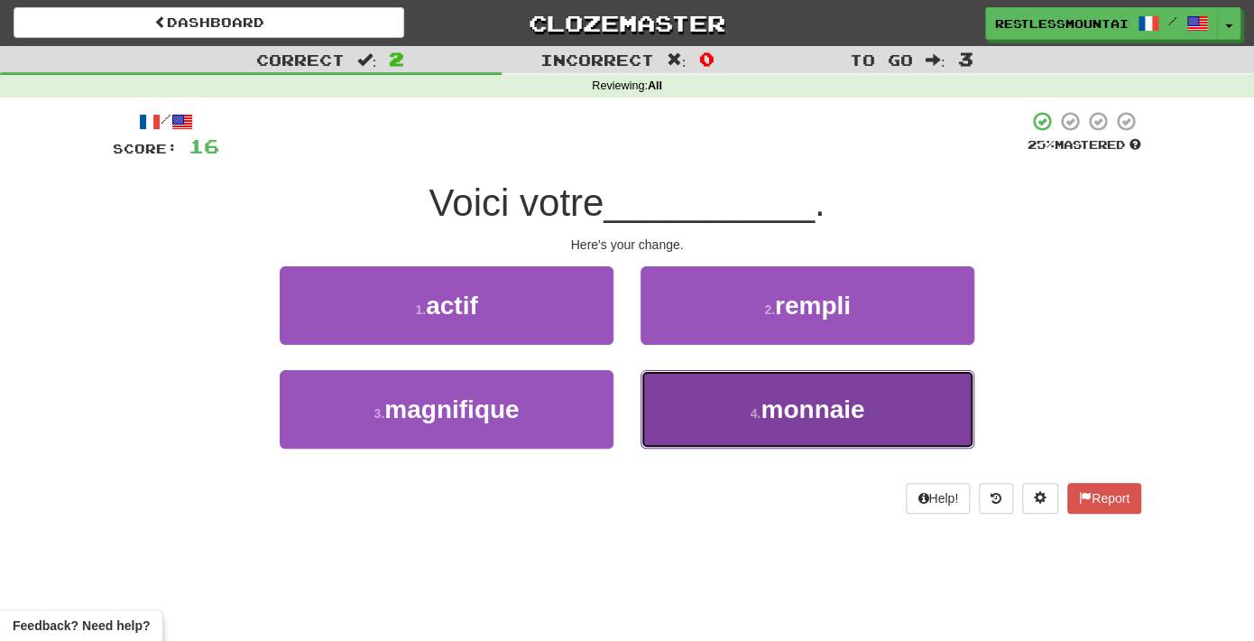
click at [795, 419] on span "monnaie" at bounding box center [813, 409] width 104 height 28
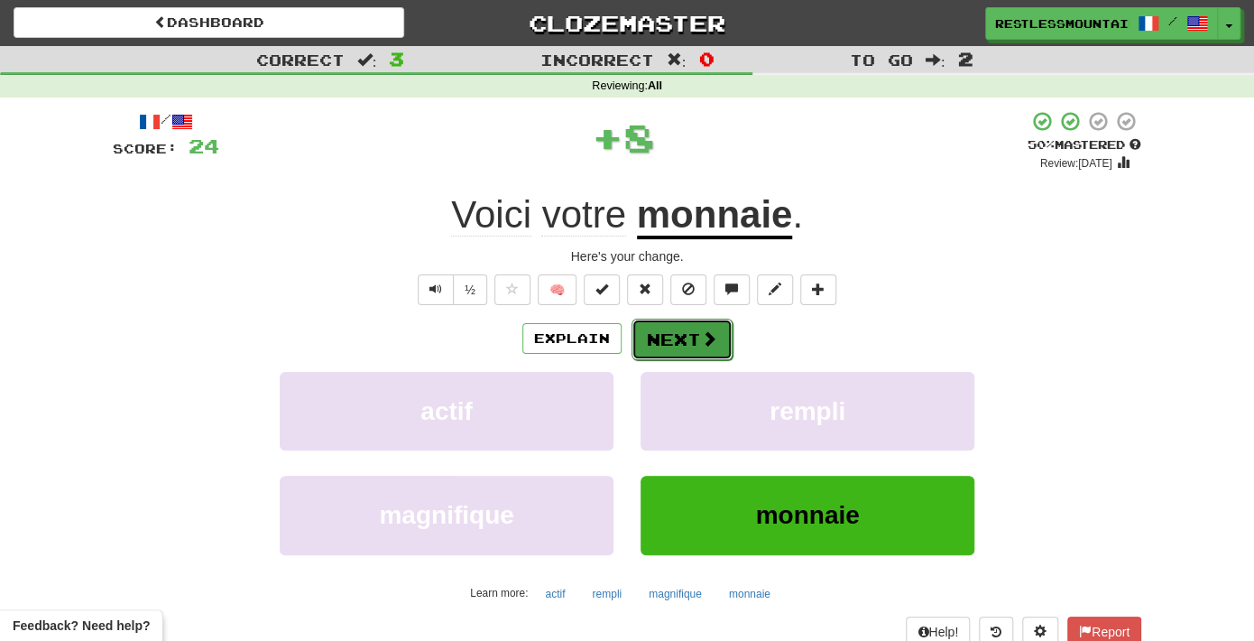
click at [683, 338] on button "Next" at bounding box center [682, 339] width 101 height 42
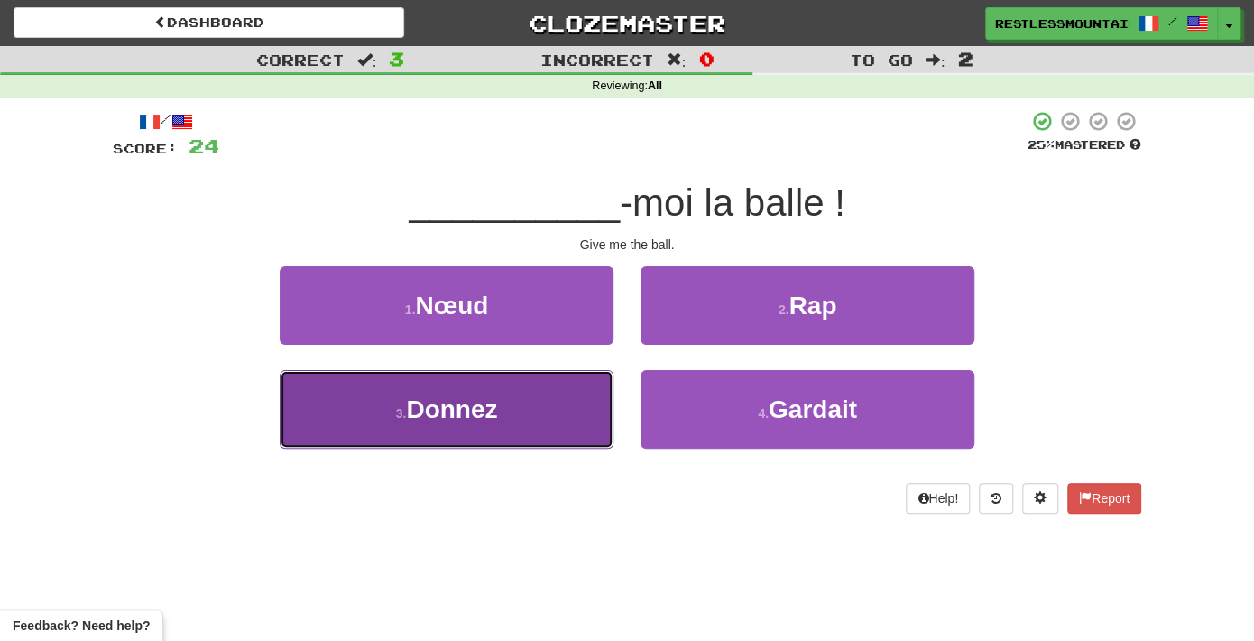
click at [520, 422] on button "3 . Donnez" at bounding box center [447, 409] width 334 height 78
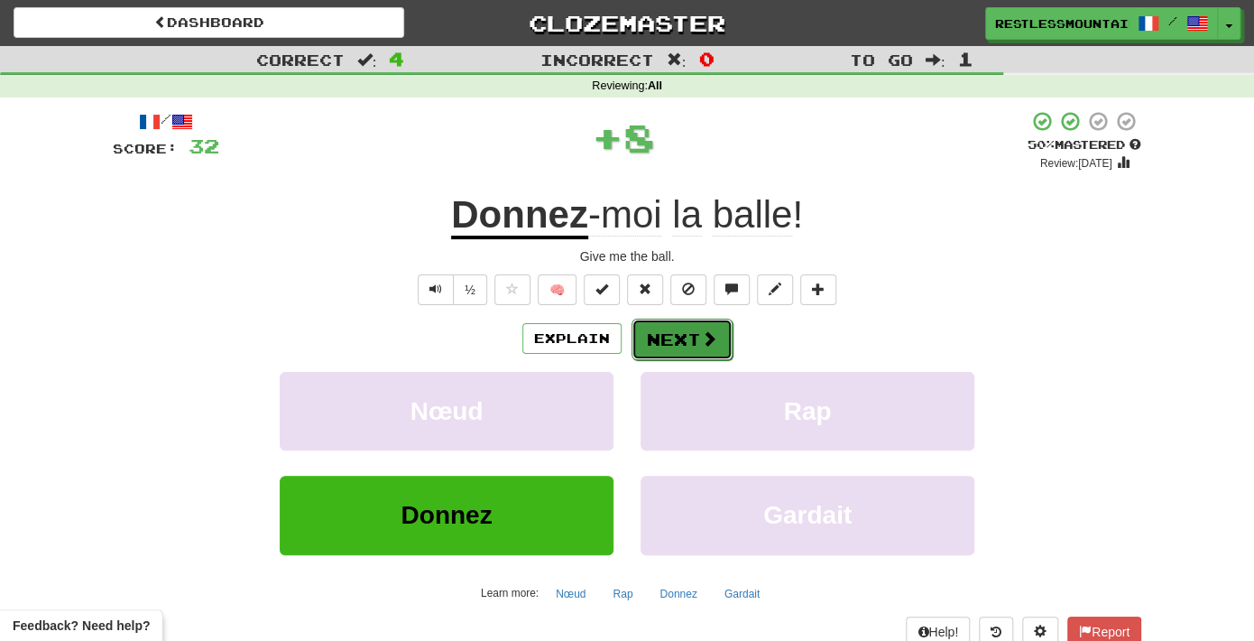
click at [669, 336] on button "Next" at bounding box center [682, 339] width 101 height 42
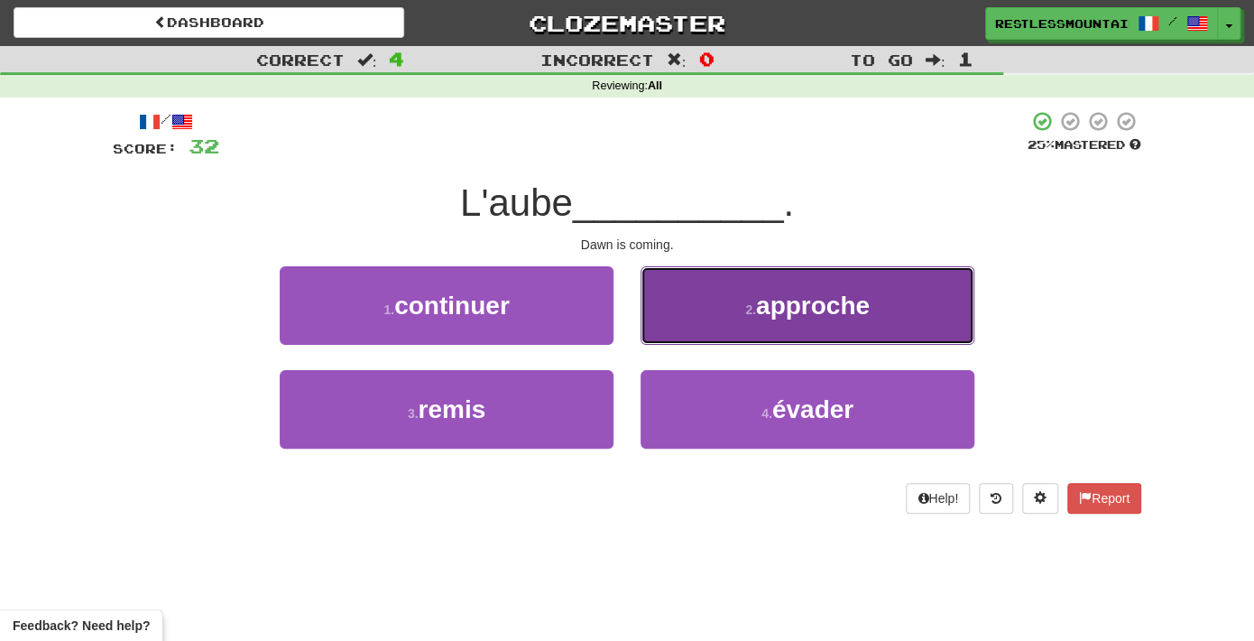
click at [774, 333] on button "2 . approche" at bounding box center [808, 305] width 334 height 78
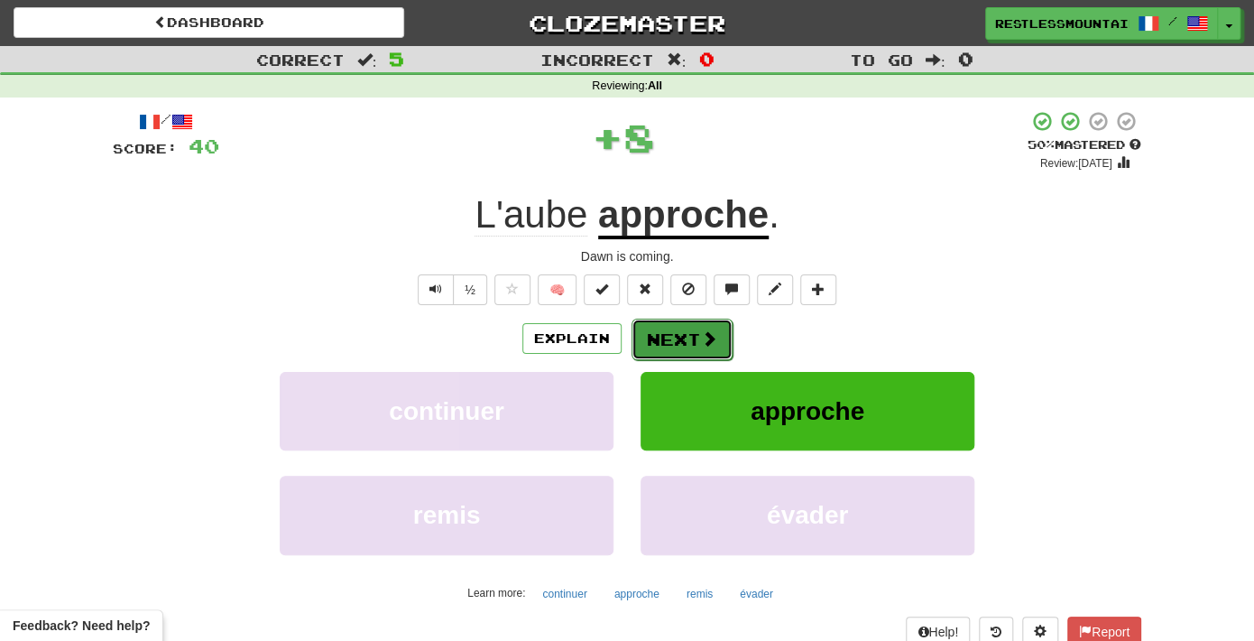
click at [714, 332] on span at bounding box center [709, 338] width 16 height 16
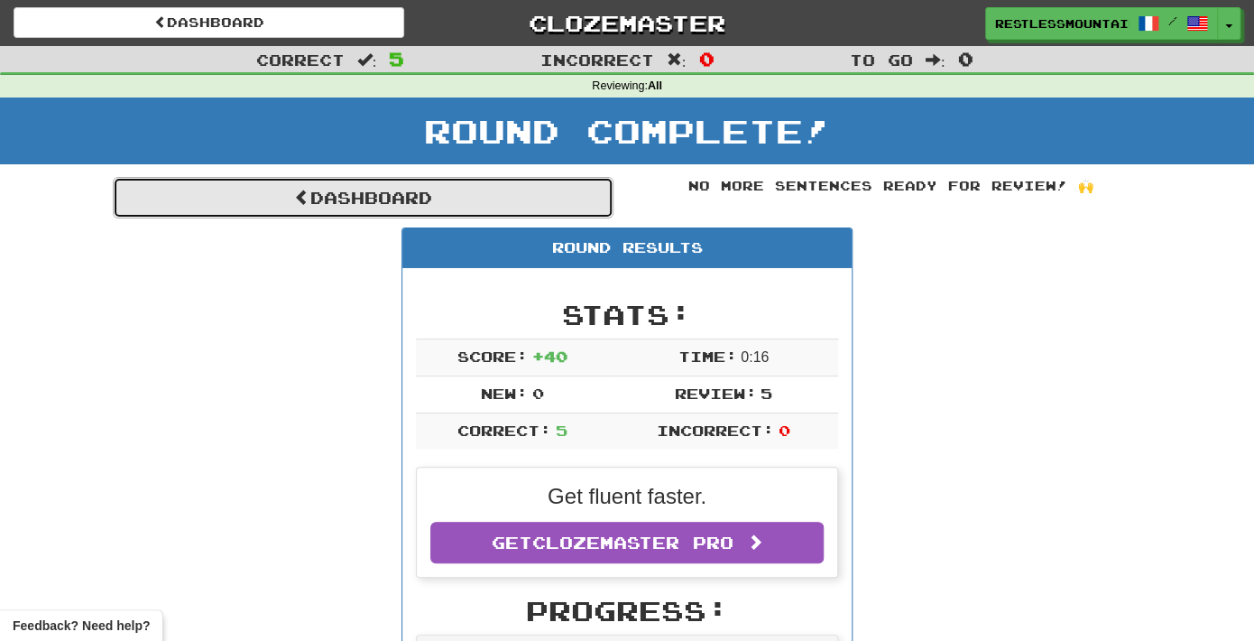
click at [426, 195] on link "Dashboard" at bounding box center [363, 198] width 501 height 42
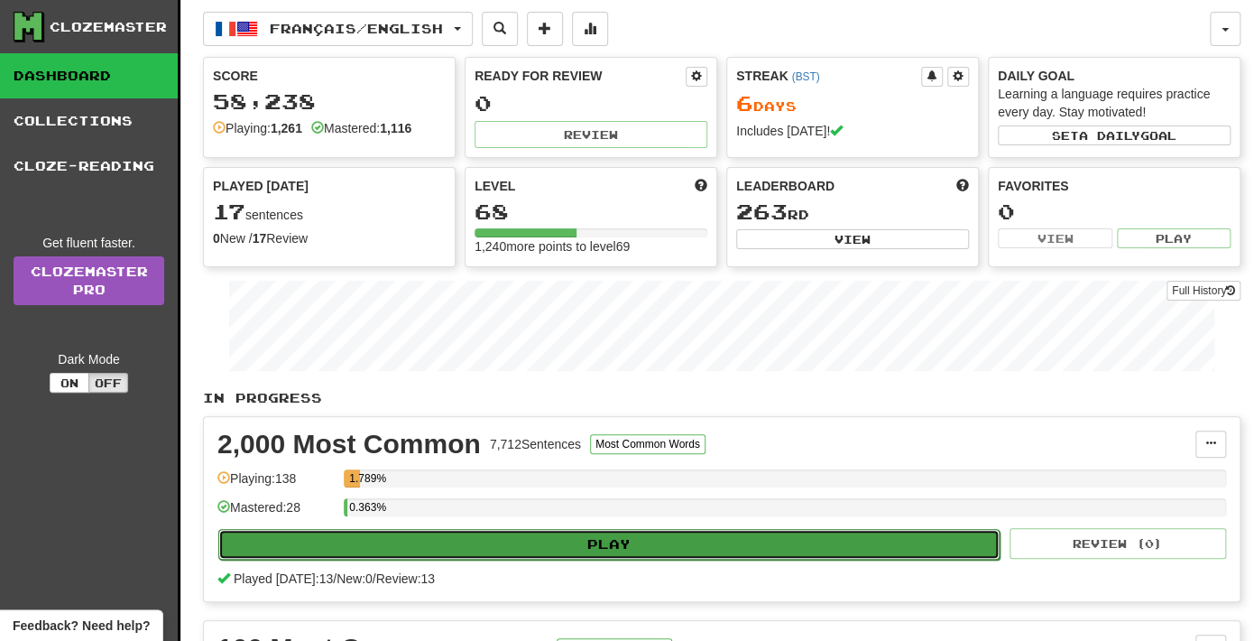
click at [520, 535] on button "Play" at bounding box center [608, 544] width 781 height 31
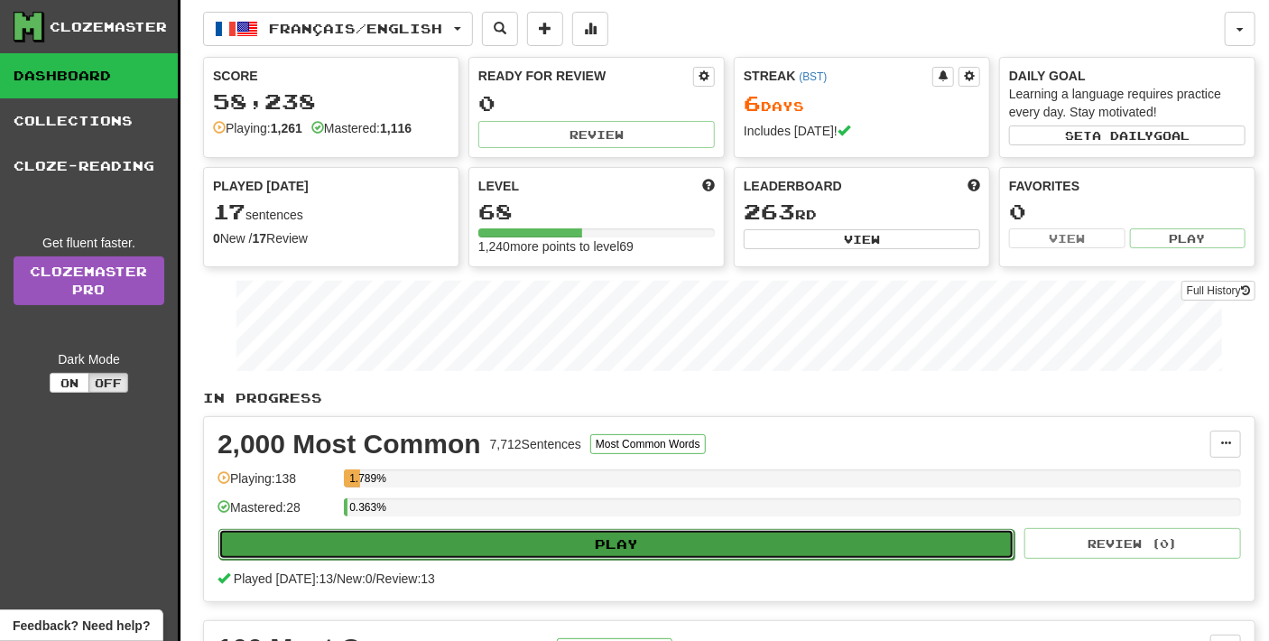
select select "**"
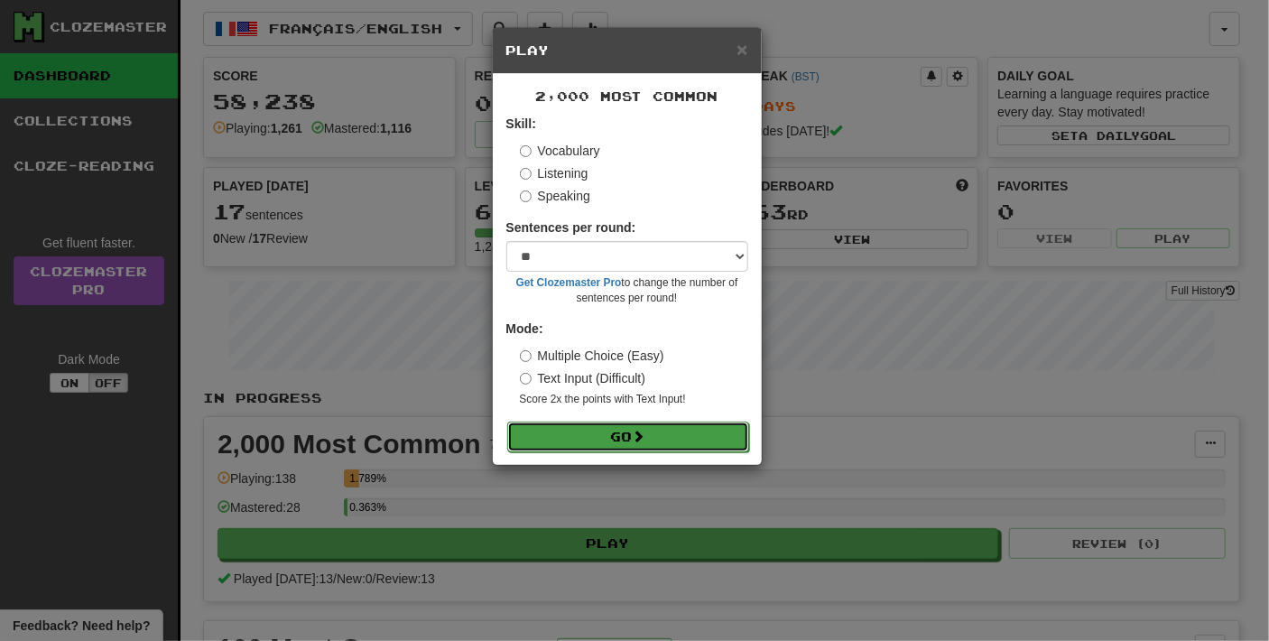
click at [615, 443] on button "Go" at bounding box center [628, 436] width 242 height 31
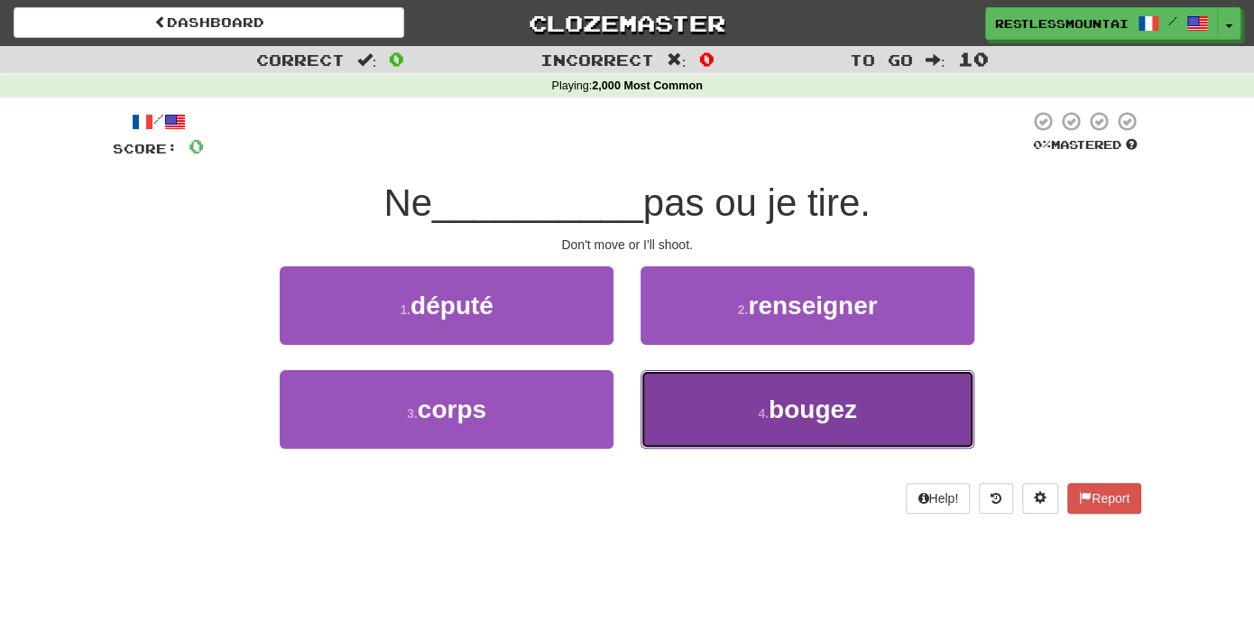
click at [762, 422] on button "4 . bougez" at bounding box center [808, 409] width 334 height 78
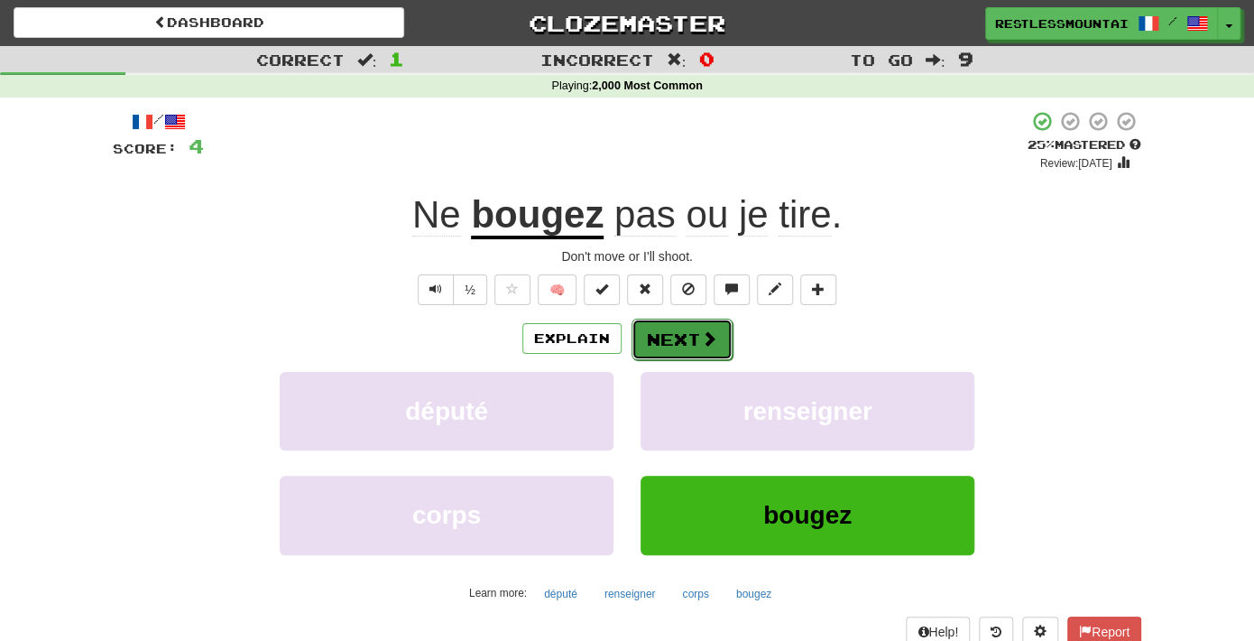
click at [701, 332] on span at bounding box center [709, 338] width 16 height 16
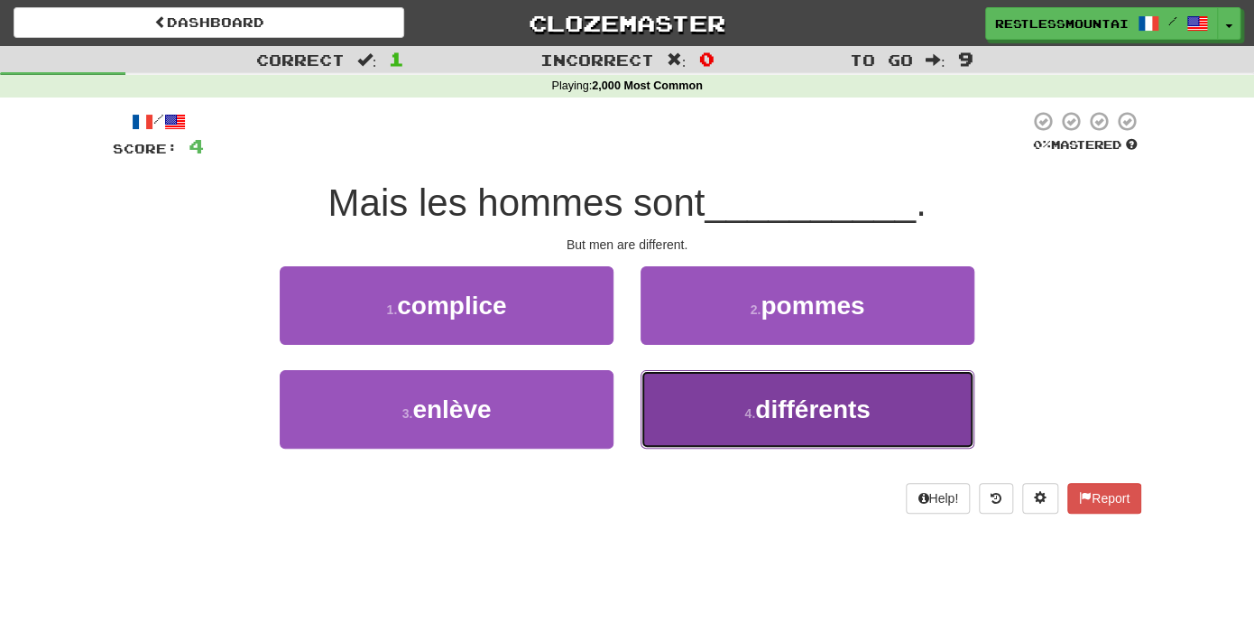
click at [751, 397] on button "4 . différents" at bounding box center [808, 409] width 334 height 78
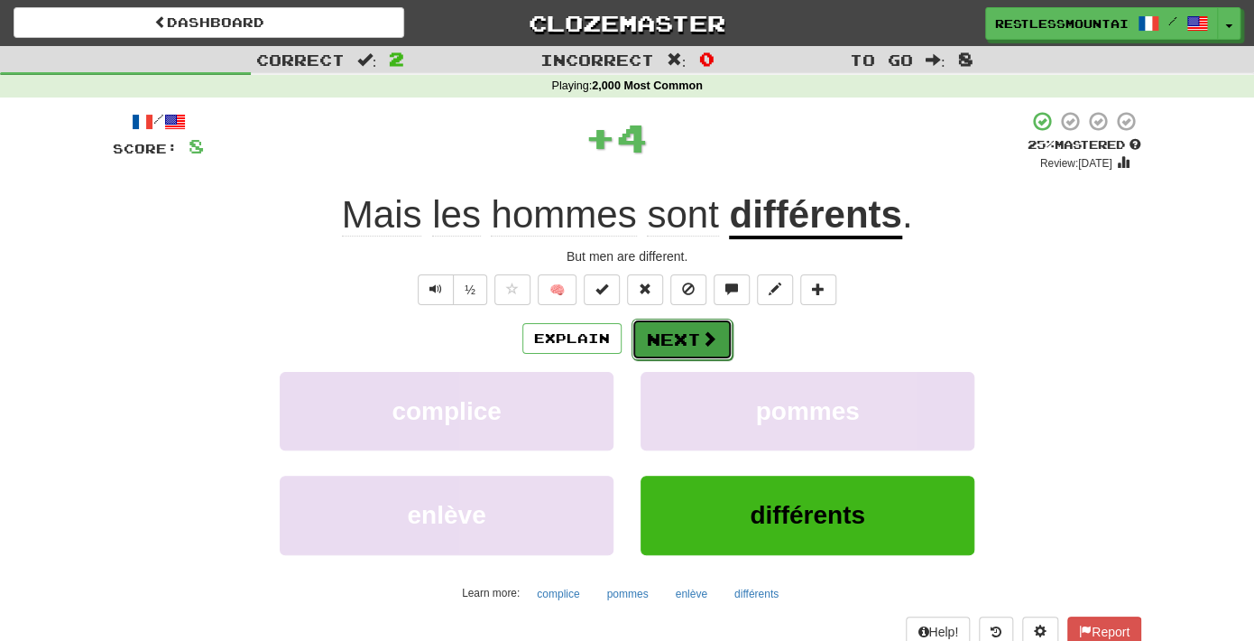
click at [656, 337] on button "Next" at bounding box center [682, 339] width 101 height 42
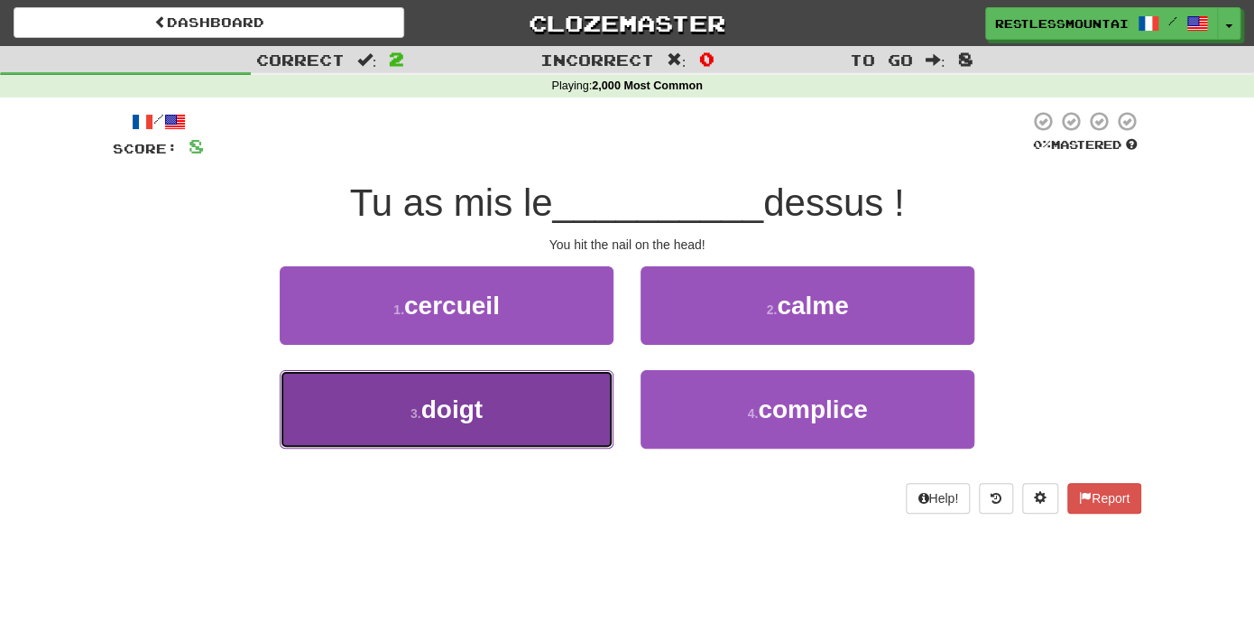
click at [540, 415] on button "3 . doigt" at bounding box center [447, 409] width 334 height 78
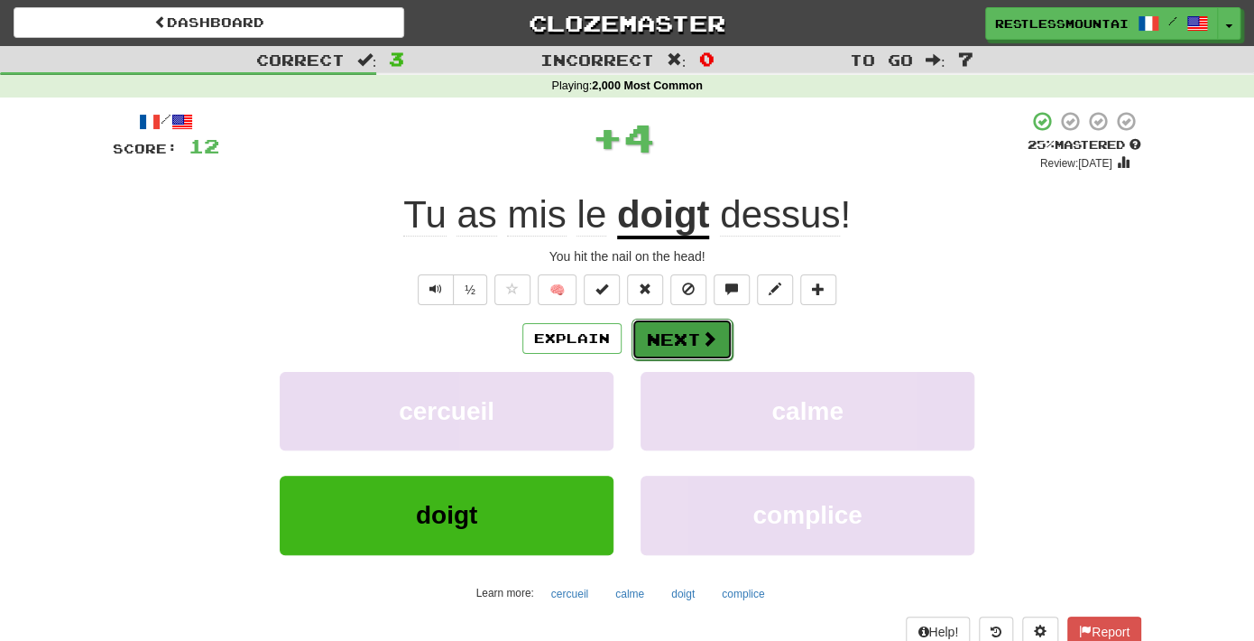
click at [690, 348] on button "Next" at bounding box center [682, 339] width 101 height 42
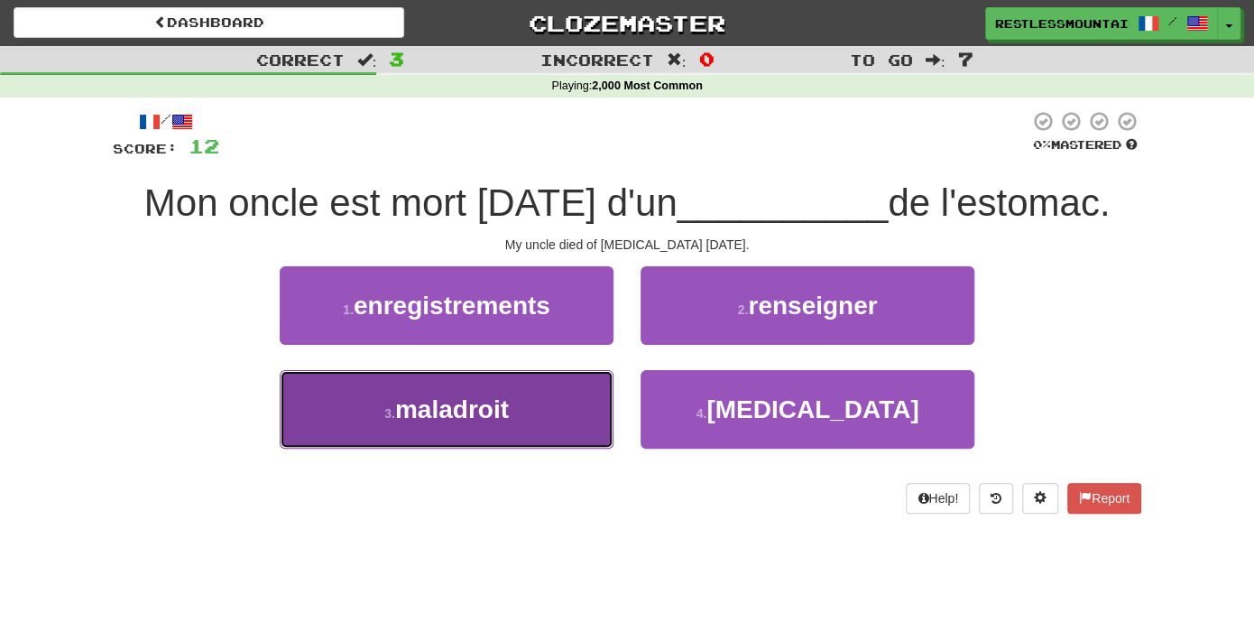
click at [517, 419] on button "3 . maladroit" at bounding box center [447, 409] width 334 height 78
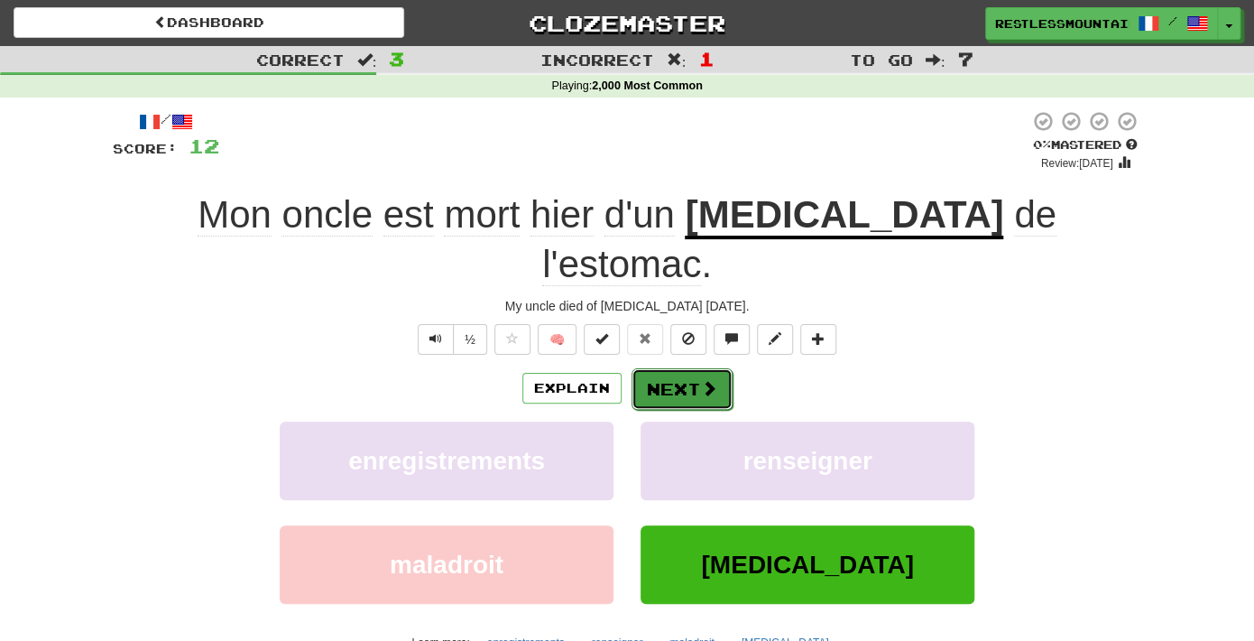
click at [658, 368] on button "Next" at bounding box center [682, 389] width 101 height 42
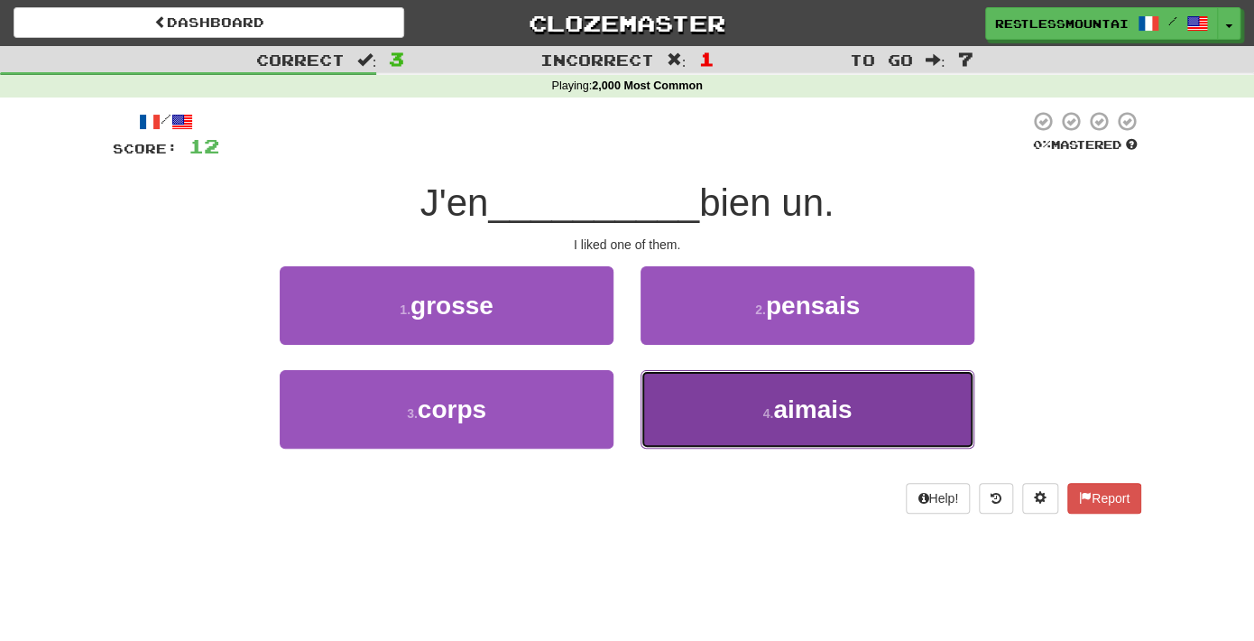
click at [713, 431] on button "4 . aimais" at bounding box center [808, 409] width 334 height 78
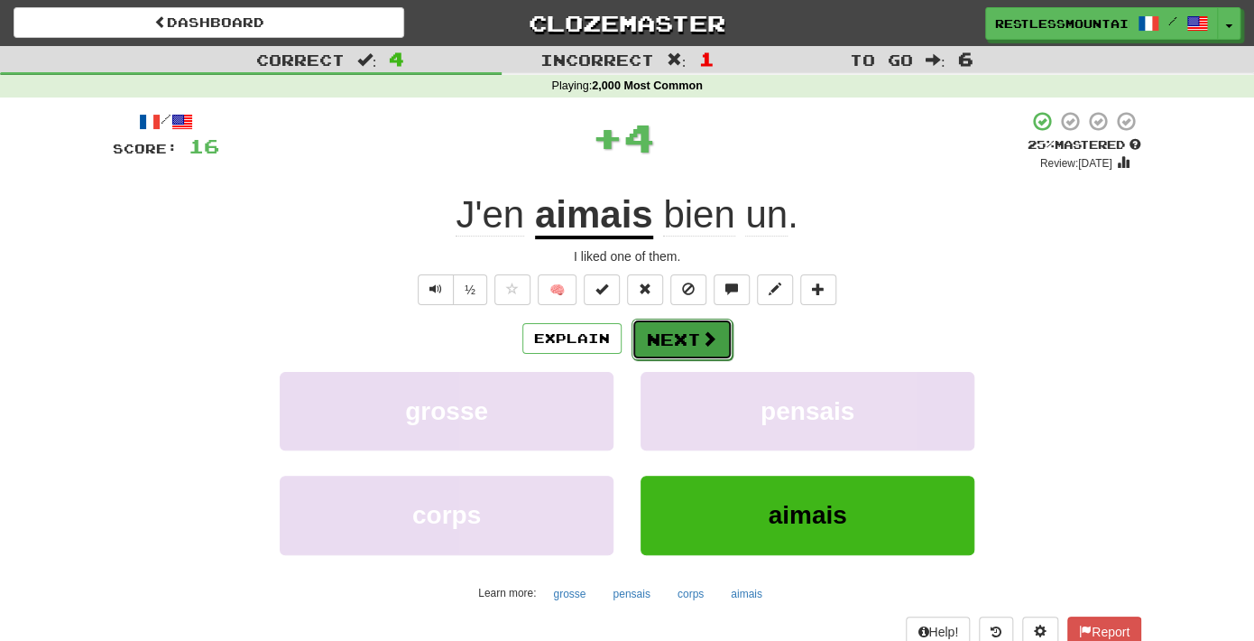
click at [729, 321] on button "Next" at bounding box center [682, 339] width 101 height 42
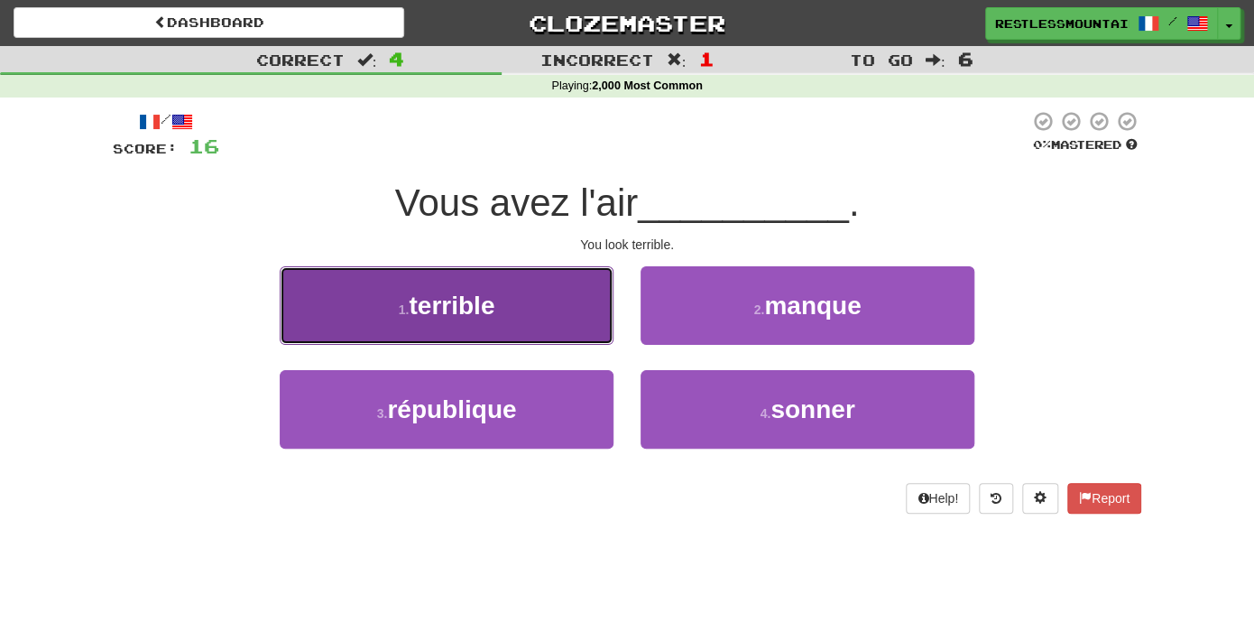
click at [535, 300] on button "1 . terrible" at bounding box center [447, 305] width 334 height 78
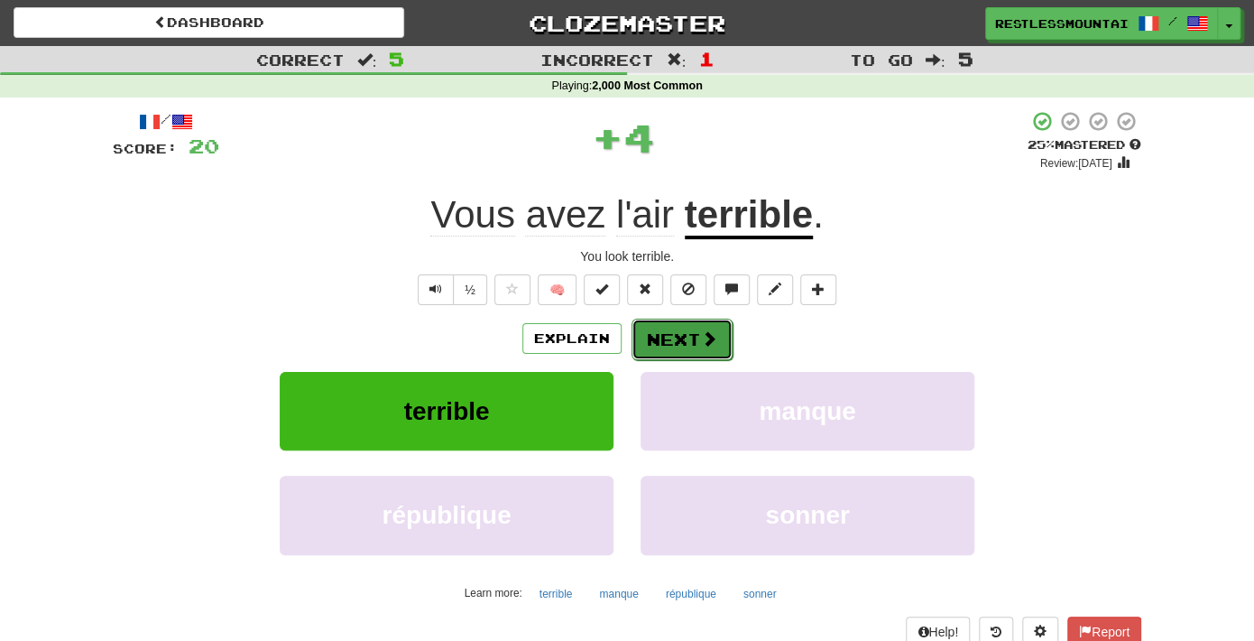
click at [704, 341] on span at bounding box center [709, 338] width 16 height 16
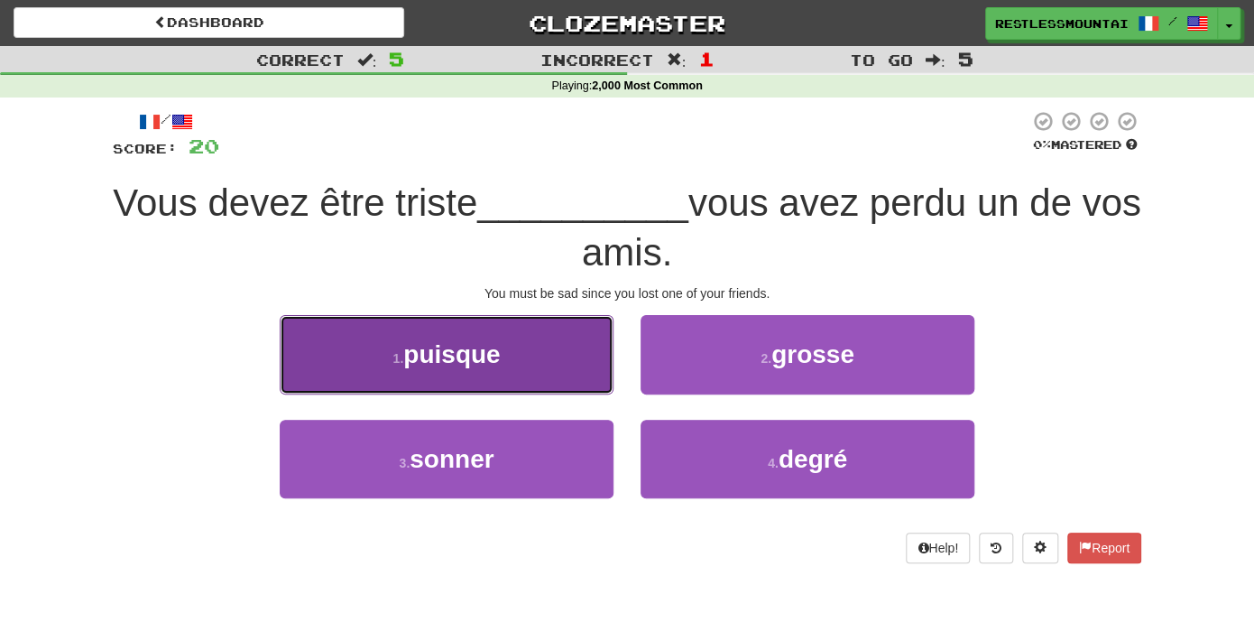
click at [514, 375] on button "1 . puisque" at bounding box center [447, 354] width 334 height 78
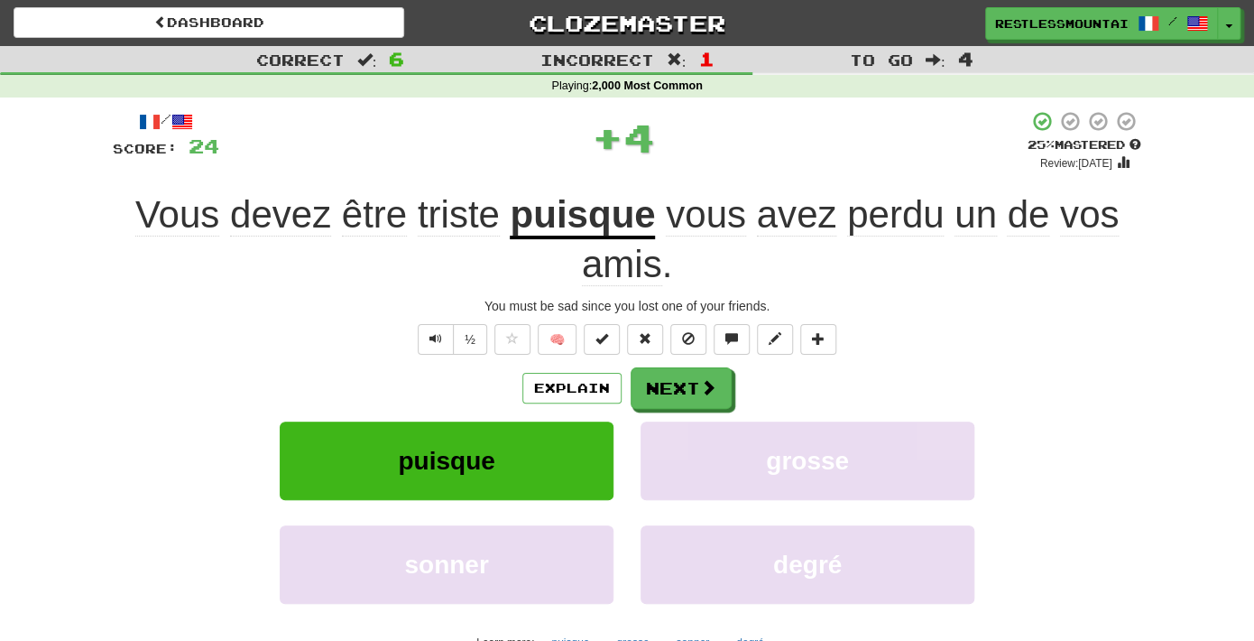
click at [623, 426] on div "puisque" at bounding box center [446, 473] width 361 height 104
click at [664, 415] on div "Explain Next puisque grosse sonner degré Learn more: puisque grosse sonner degré" at bounding box center [627, 512] width 1029 height 290
click at [701, 383] on span at bounding box center [709, 388] width 16 height 16
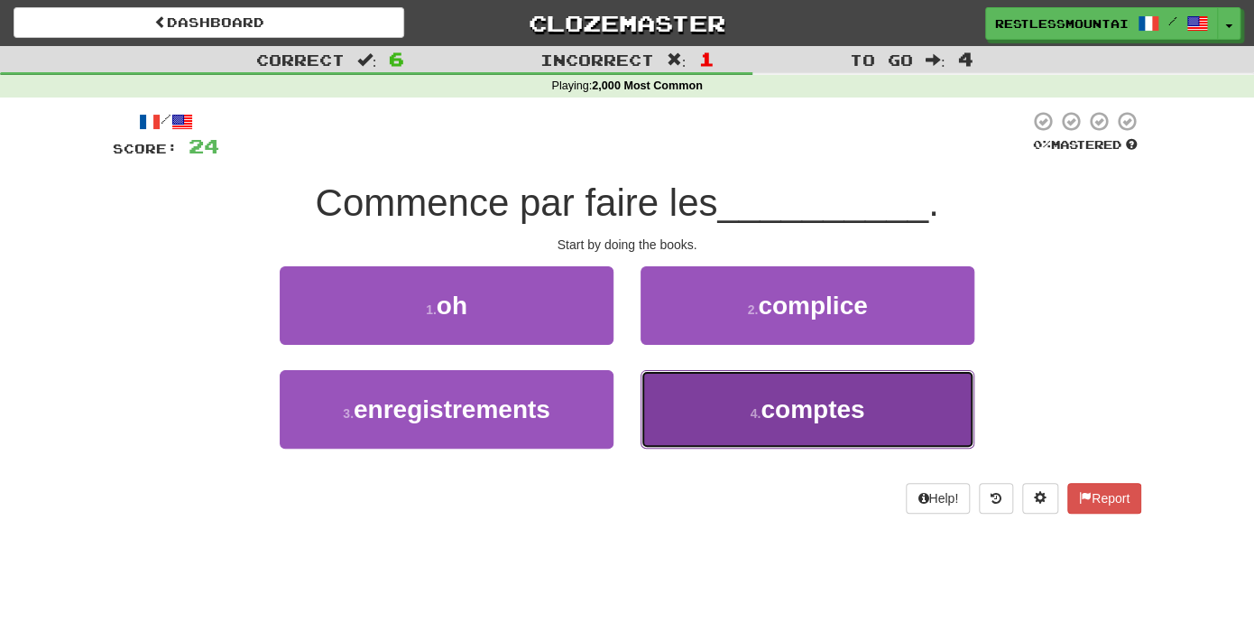
click at [765, 420] on span "comptes" at bounding box center [813, 409] width 104 height 28
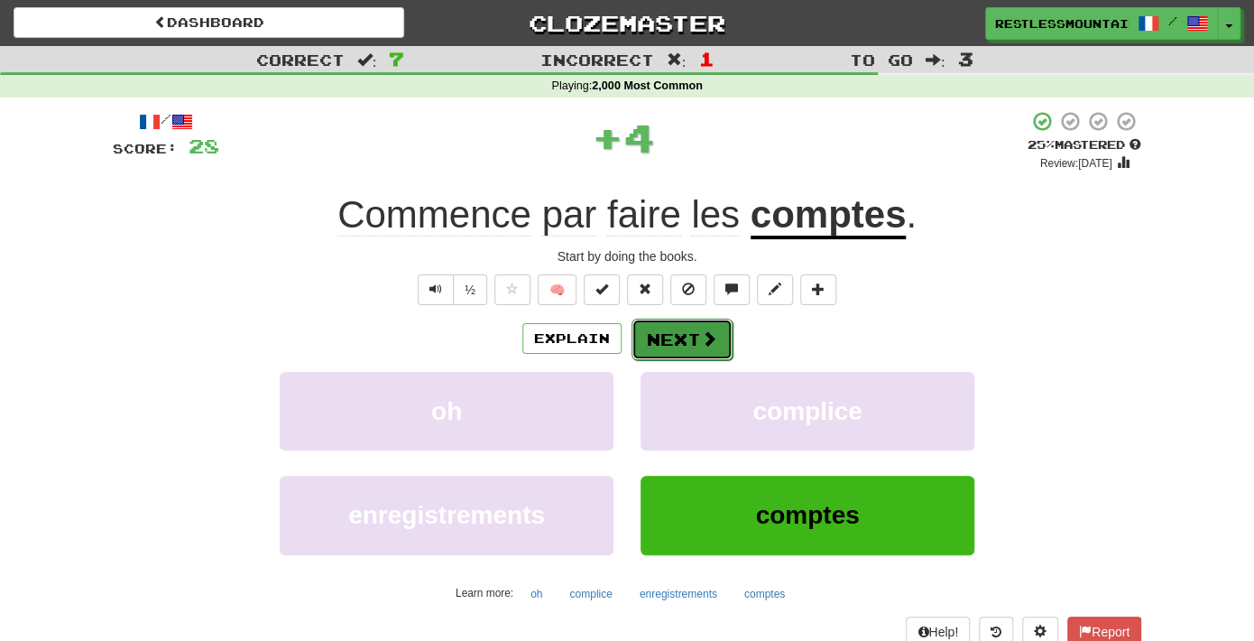
click at [701, 337] on span at bounding box center [709, 338] width 16 height 16
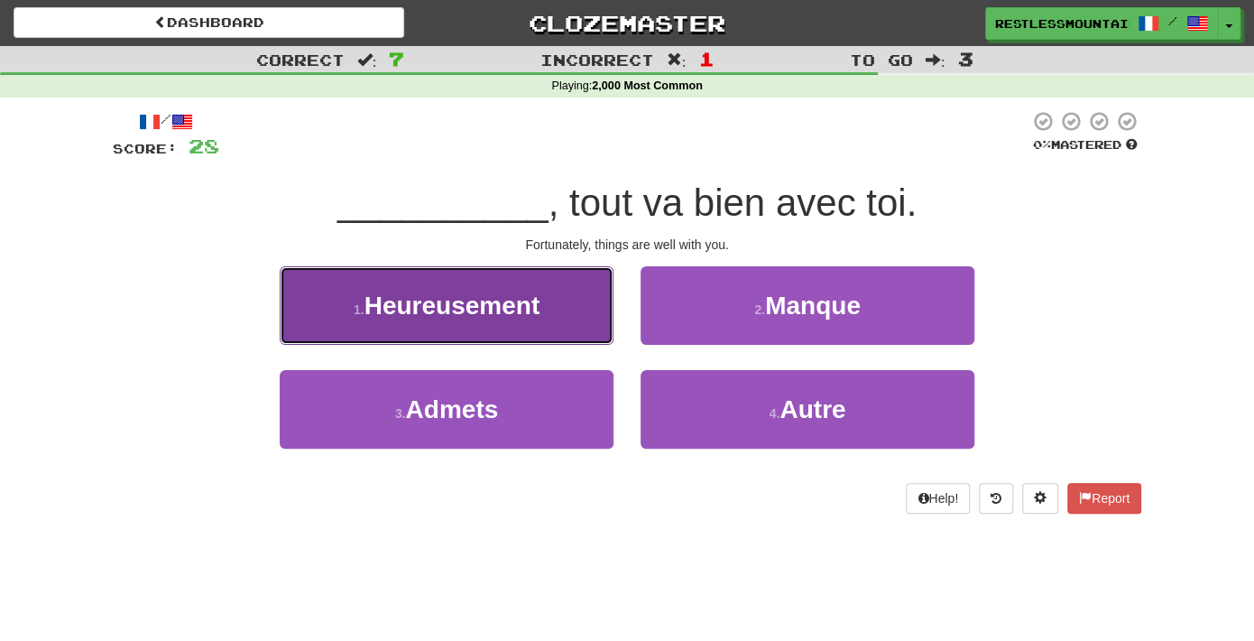
click at [494, 303] on span "Heureusement" at bounding box center [453, 305] width 176 height 28
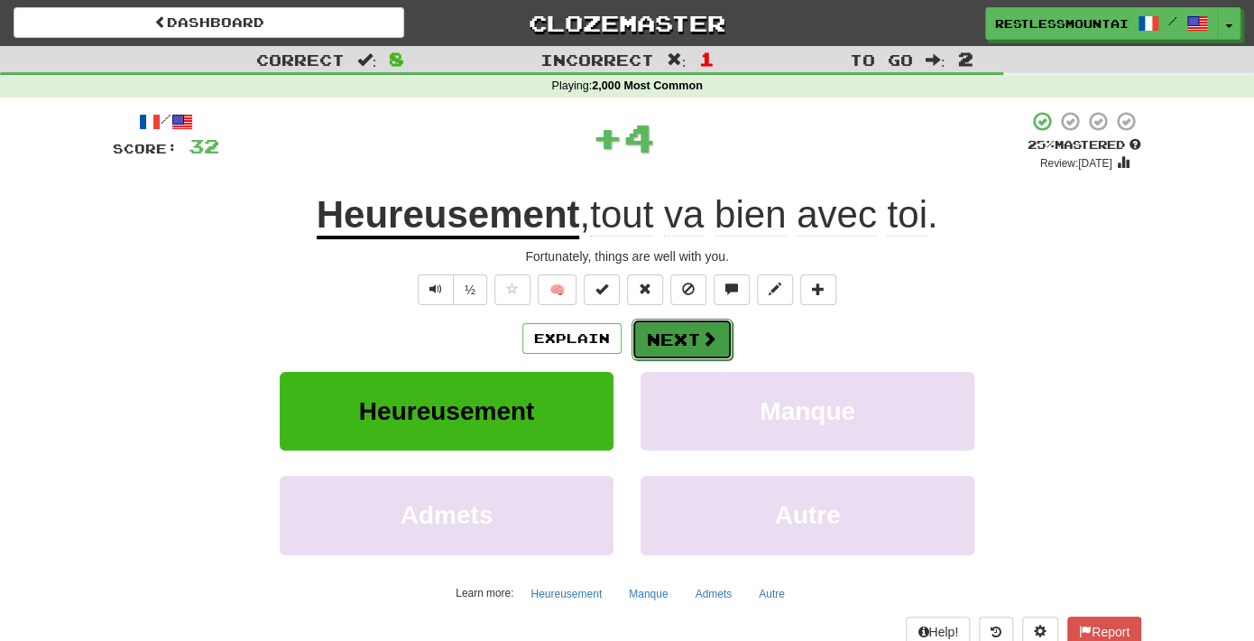
click at [679, 343] on button "Next" at bounding box center [682, 339] width 101 height 42
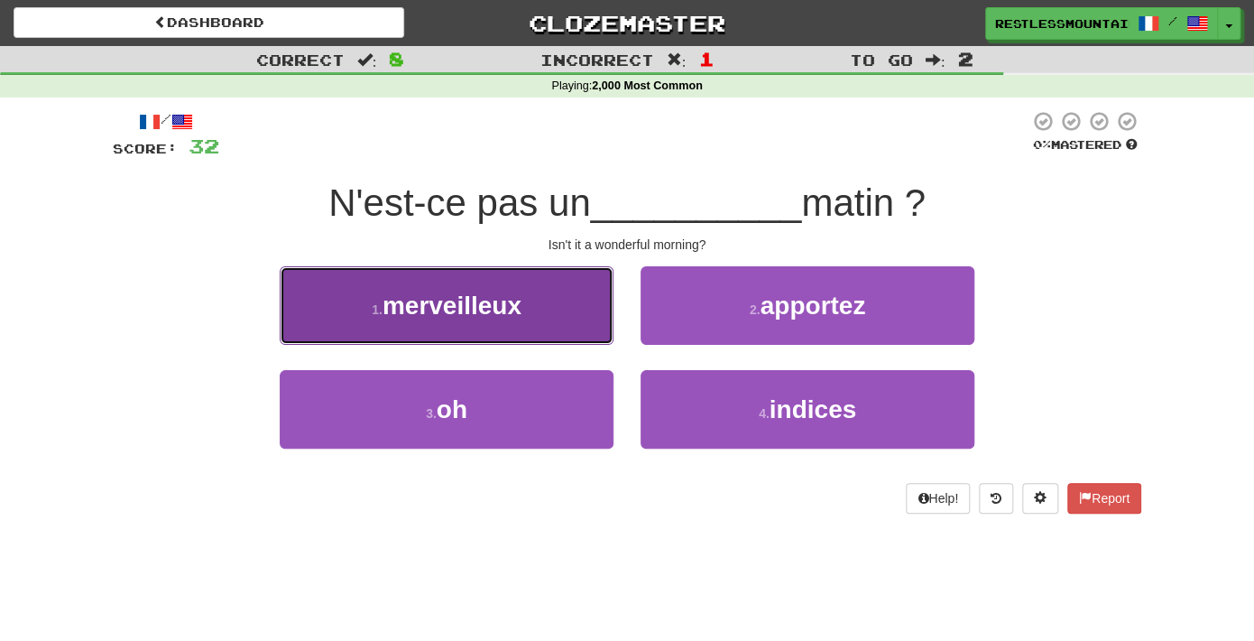
click at [576, 309] on button "1 . merveilleux" at bounding box center [447, 305] width 334 height 78
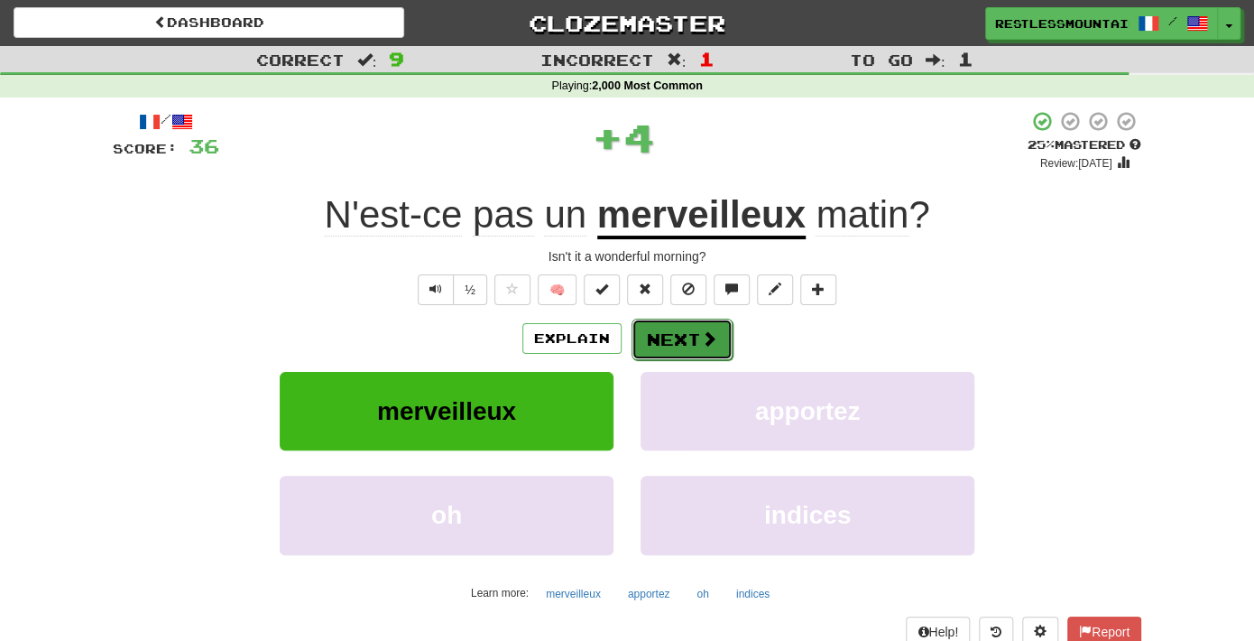
click at [686, 346] on button "Next" at bounding box center [682, 339] width 101 height 42
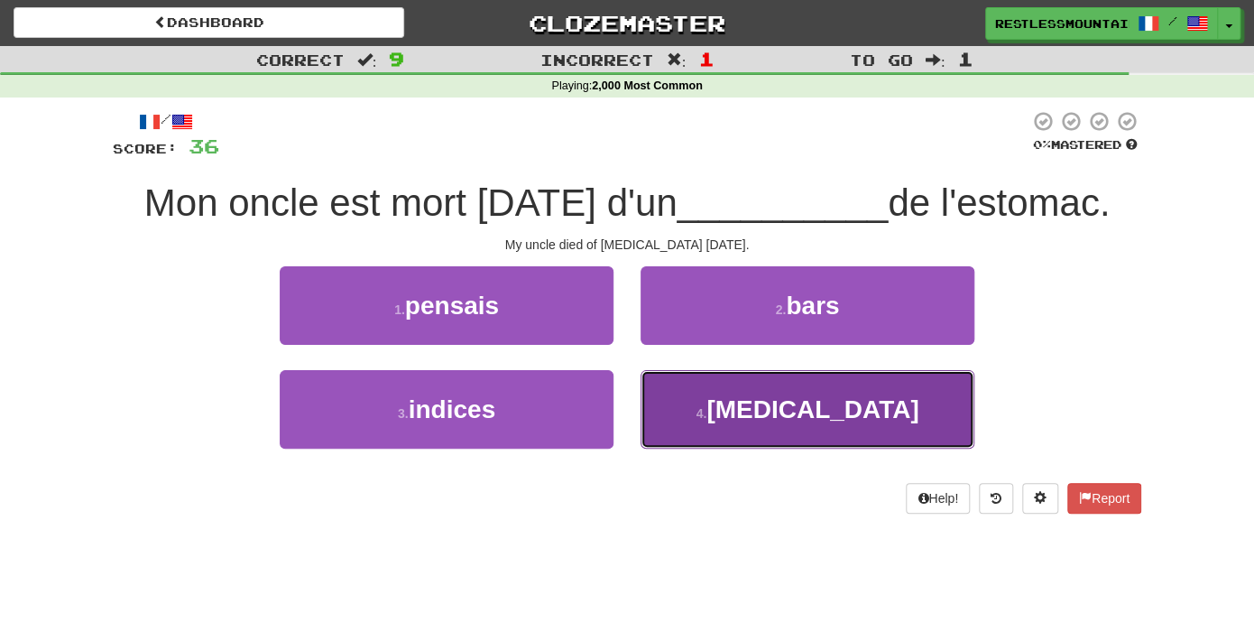
click at [747, 427] on button "4 . [MEDICAL_DATA]" at bounding box center [808, 409] width 334 height 78
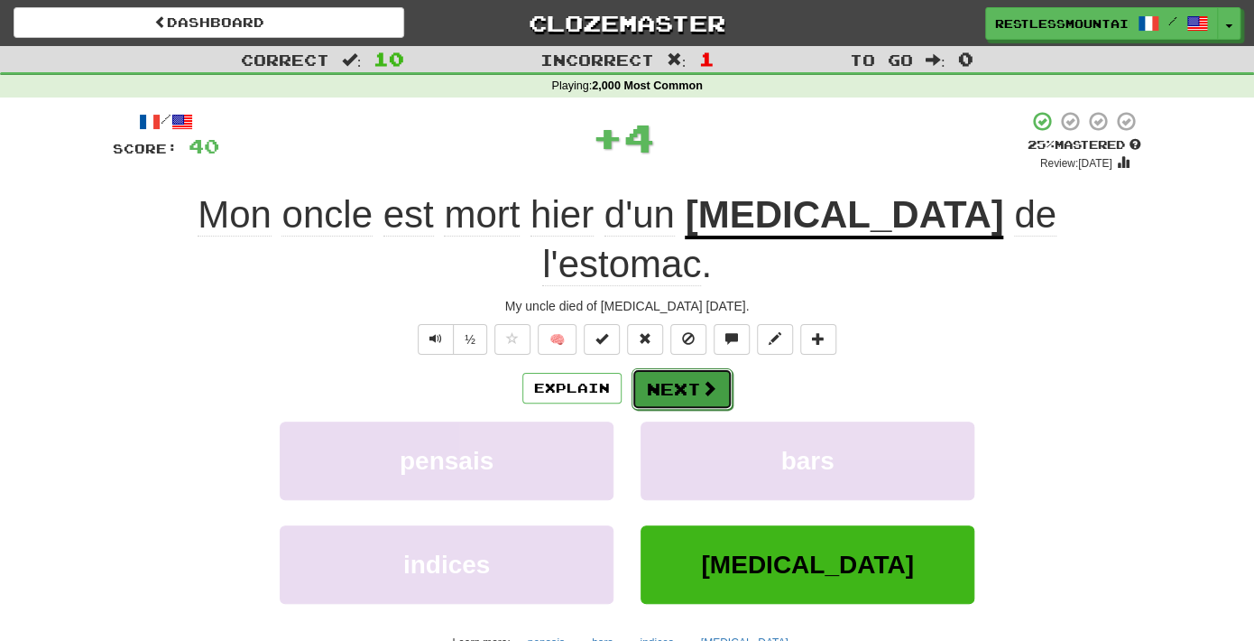
click at [690, 368] on button "Next" at bounding box center [682, 389] width 101 height 42
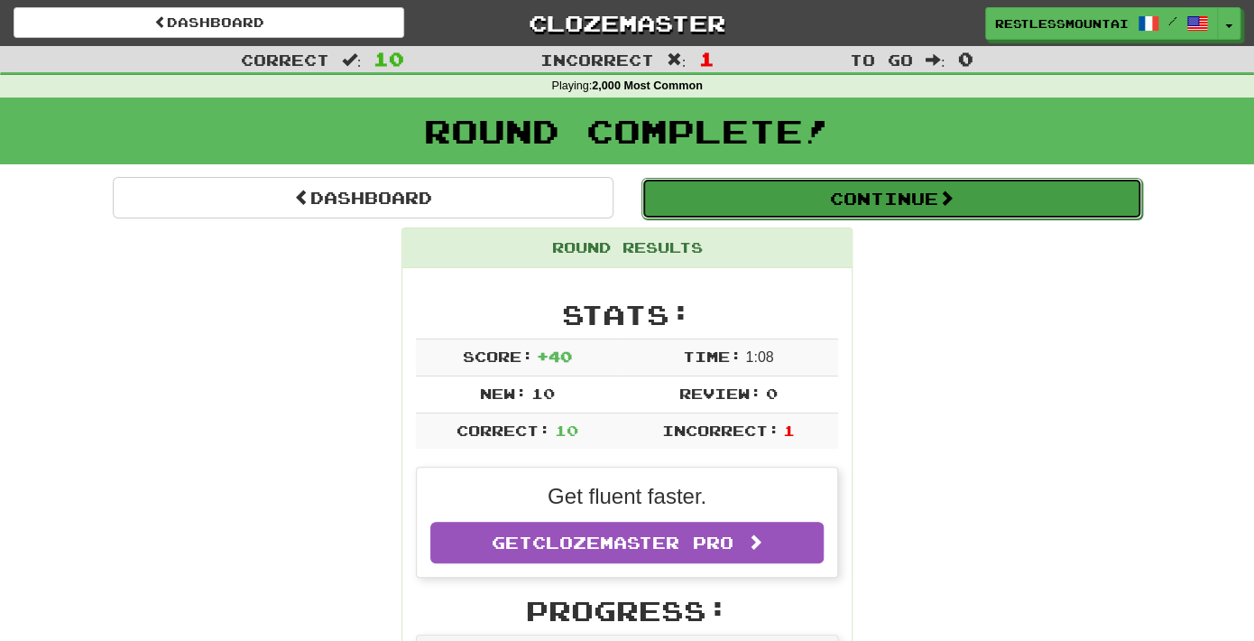
click at [817, 207] on button "Continue" at bounding box center [892, 199] width 501 height 42
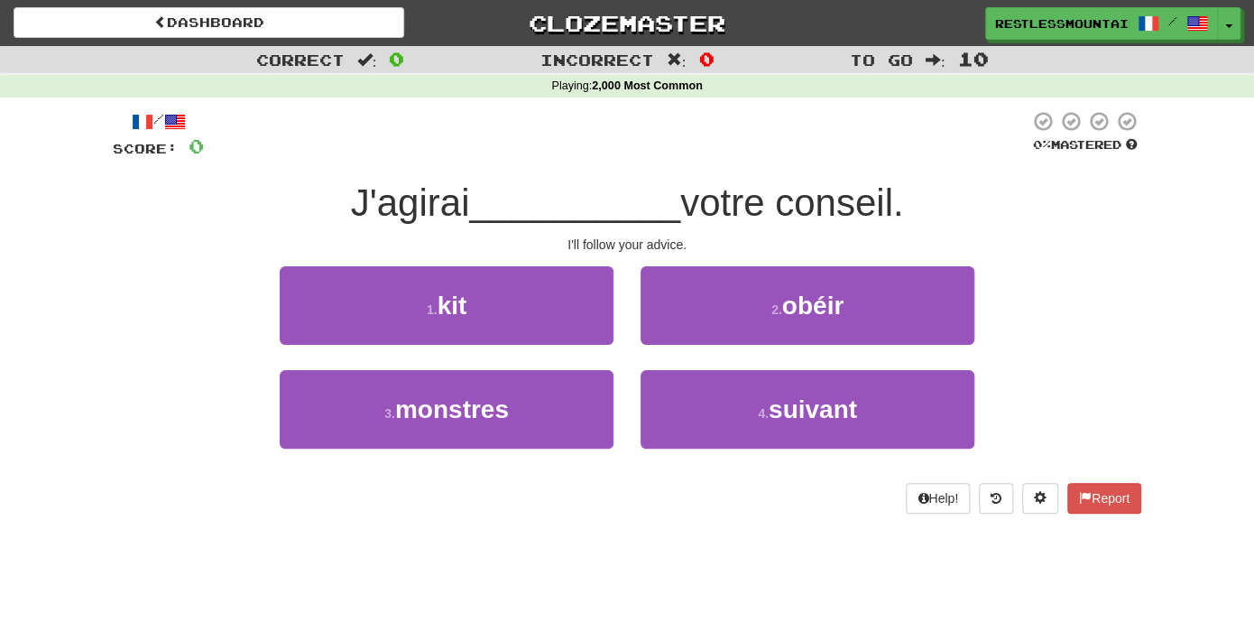
click at [463, 206] on span "J'agirai" at bounding box center [410, 202] width 119 height 42
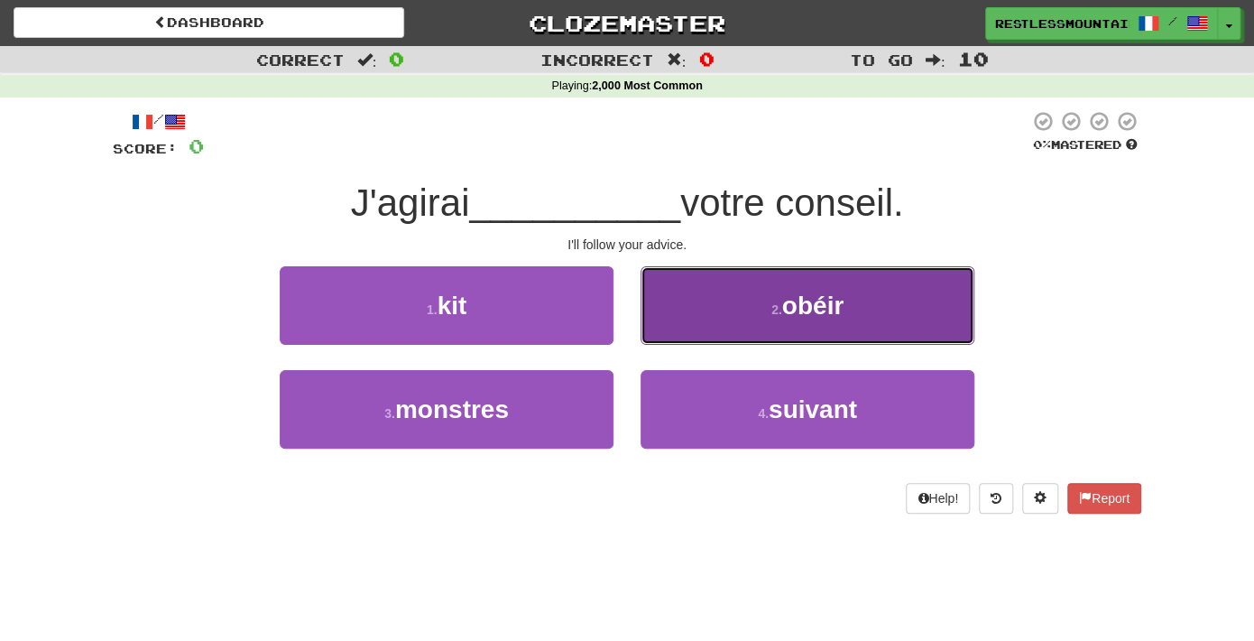
click at [761, 314] on button "2 . obéir" at bounding box center [808, 305] width 334 height 78
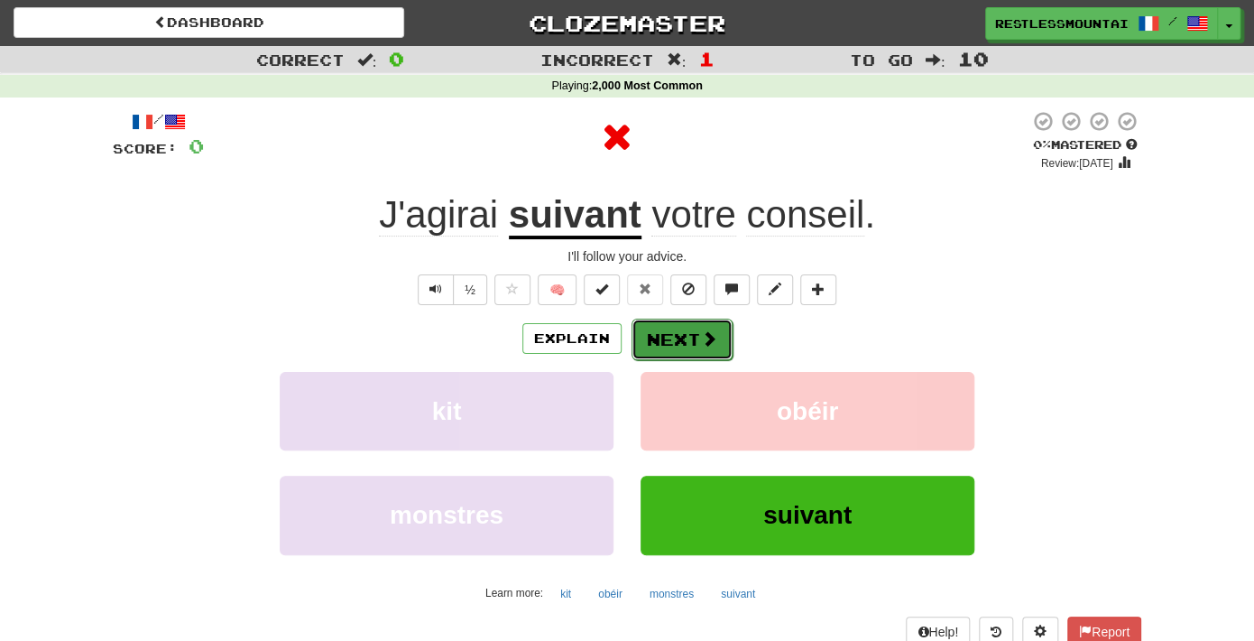
click at [666, 330] on button "Next" at bounding box center [682, 339] width 101 height 42
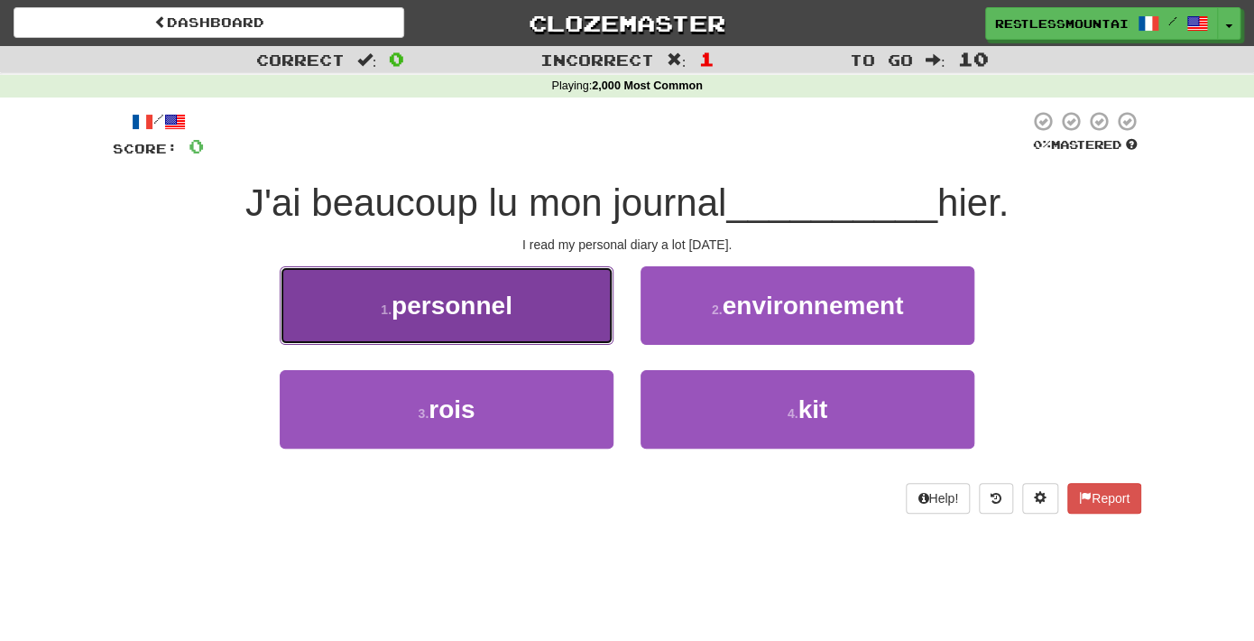
click at [548, 308] on button "1 . personnel" at bounding box center [447, 305] width 334 height 78
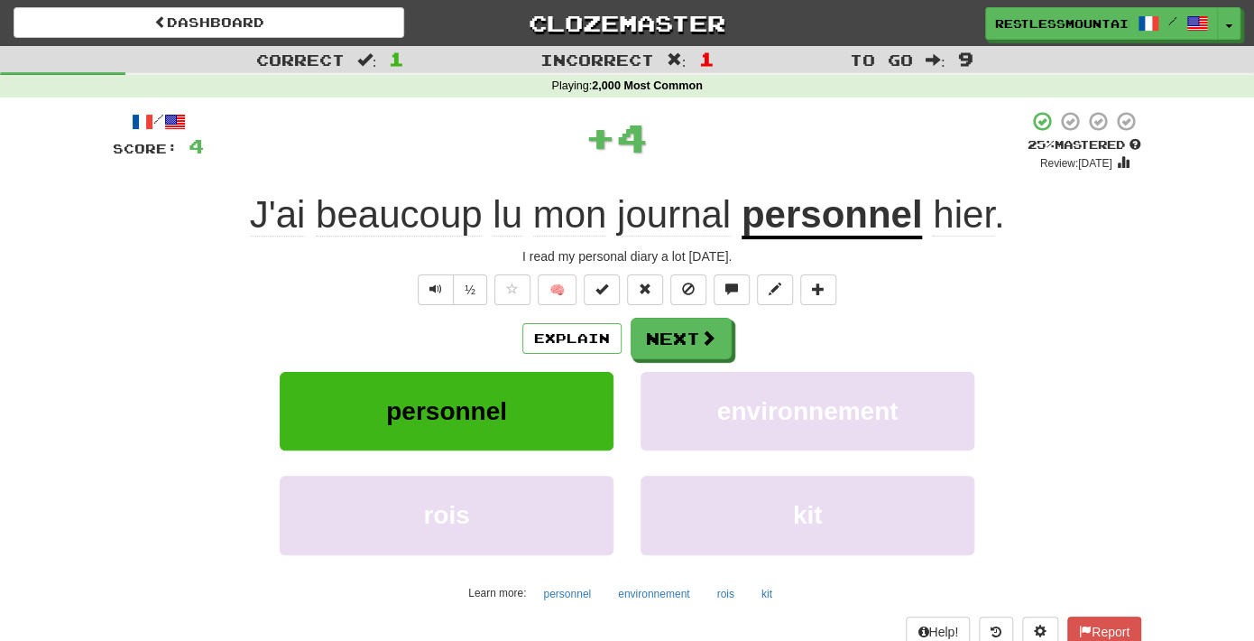
drag, startPoint x: 772, startPoint y: 322, endPoint x: 743, endPoint y: 324, distance: 28.9
click at [769, 322] on div "Explain Next" at bounding box center [627, 339] width 1029 height 42
click at [683, 344] on button "Next" at bounding box center [682, 339] width 101 height 42
